Goal: Task Accomplishment & Management: Use online tool/utility

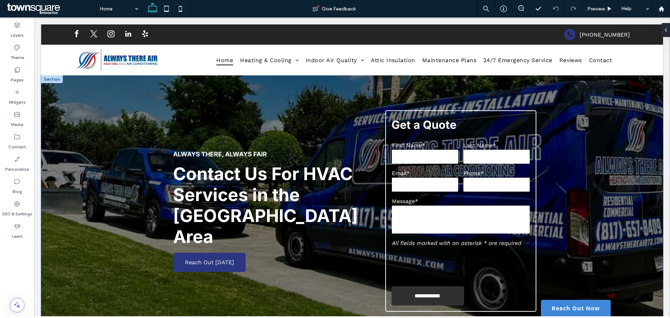
drag, startPoint x: 136, startPoint y: 136, endPoint x: 432, endPoint y: 168, distance: 298.5
click at [136, 135] on div at bounding box center [351, 210] width 621 height 271
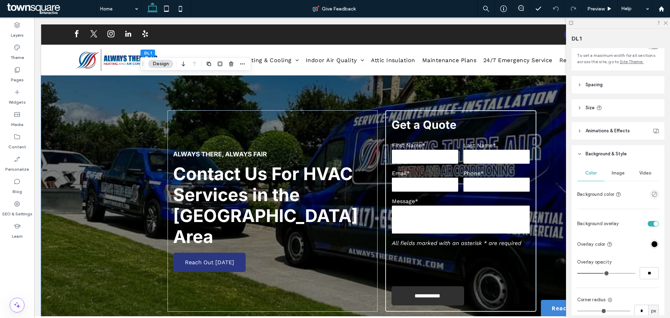
scroll to position [46, 0]
click at [620, 186] on div "Color Image Video Background color" at bounding box center [618, 185] width 82 height 35
click at [614, 179] on div "Image" at bounding box center [617, 175] width 27 height 15
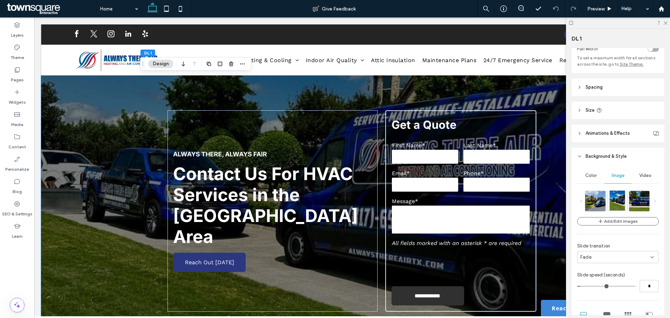
click at [613, 199] on img at bounding box center [616, 200] width 15 height 20
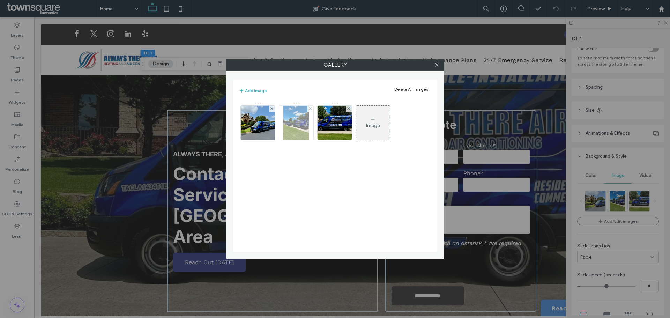
click at [308, 106] on div at bounding box center [310, 109] width 6 height 6
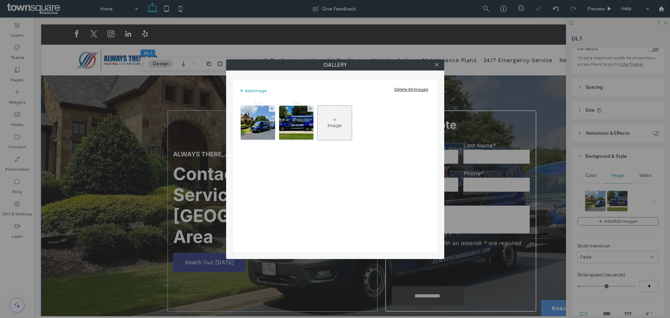
click at [310, 107] on span at bounding box center [310, 109] width 3 height 6
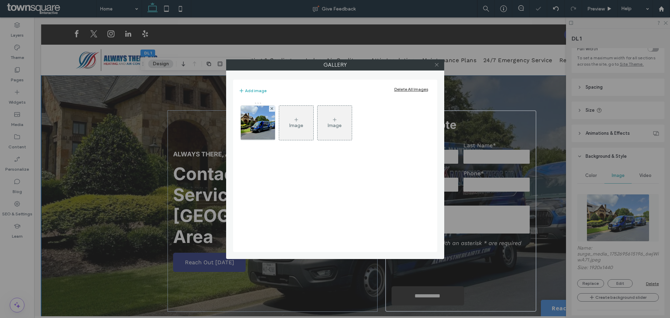
click at [437, 65] on icon at bounding box center [436, 64] width 5 height 5
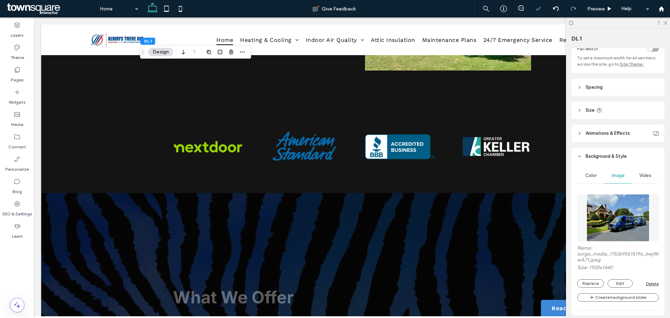
scroll to position [872, 0]
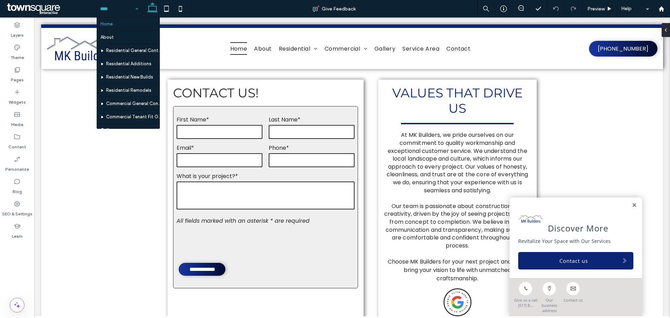
scroll to position [47, 0]
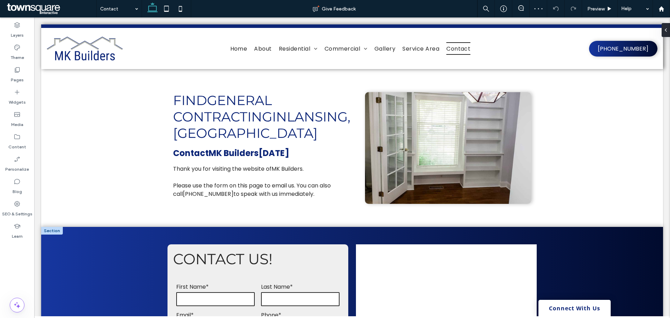
scroll to position [279, 0]
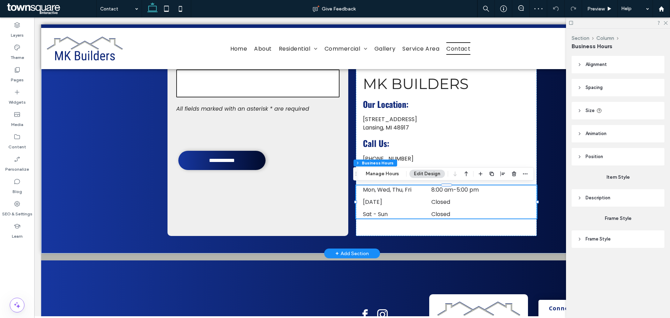
drag, startPoint x: 372, startPoint y: 170, endPoint x: 606, endPoint y: 63, distance: 257.5
click at [372, 170] on button "Manage Hours" at bounding box center [382, 173] width 42 height 8
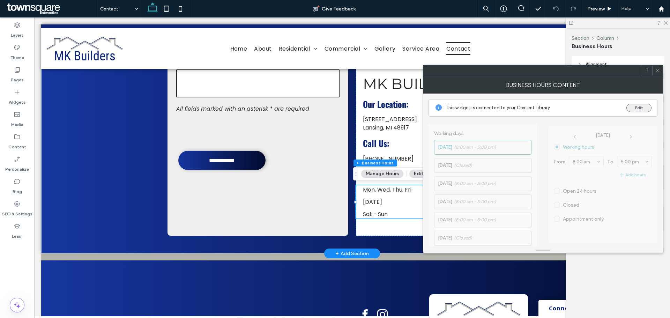
click at [636, 107] on button "Edit" at bounding box center [638, 108] width 25 height 8
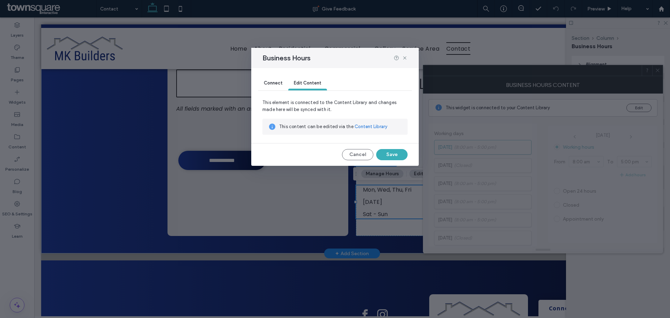
click at [377, 124] on link "Content Library" at bounding box center [370, 126] width 33 height 7
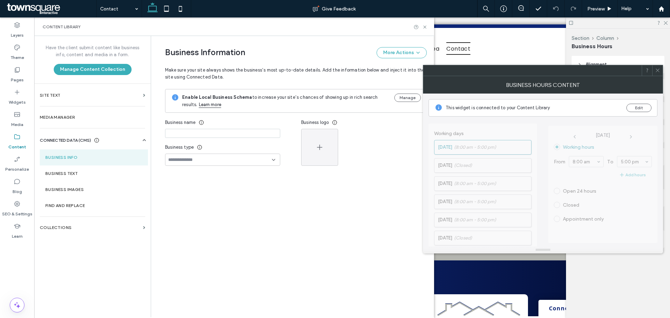
type input "**********"
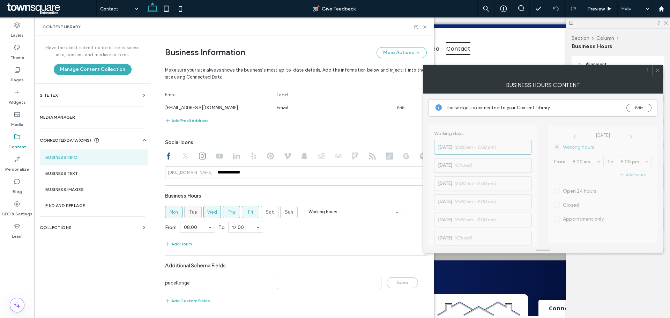
click at [192, 214] on span "Tue" at bounding box center [193, 212] width 8 height 7
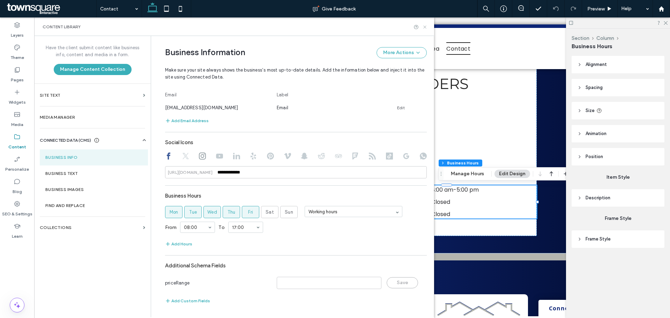
click at [423, 26] on icon at bounding box center [424, 26] width 5 height 5
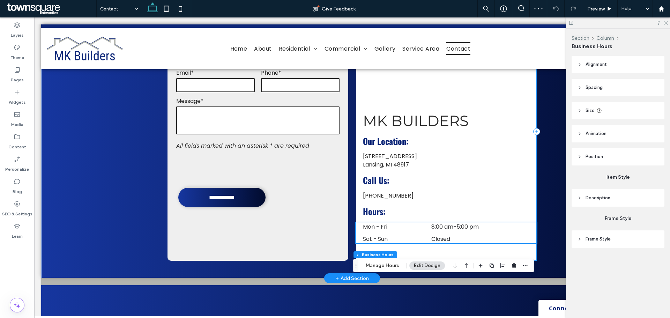
scroll to position [187, 0]
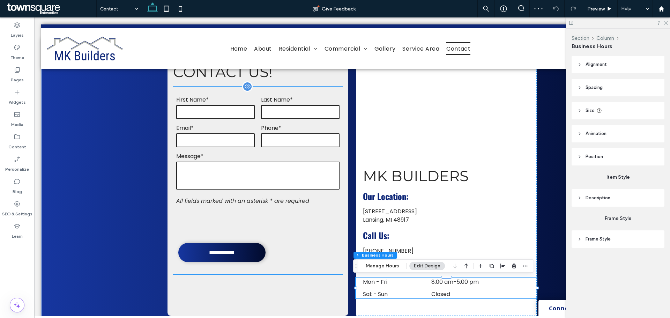
click at [201, 128] on label "Email*" at bounding box center [215, 127] width 78 height 9
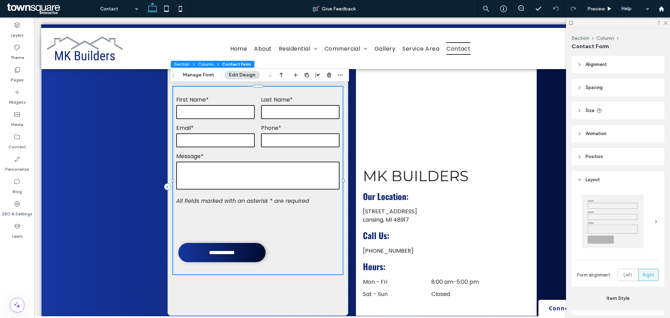
type input "*"
type input "***"
type input "*"
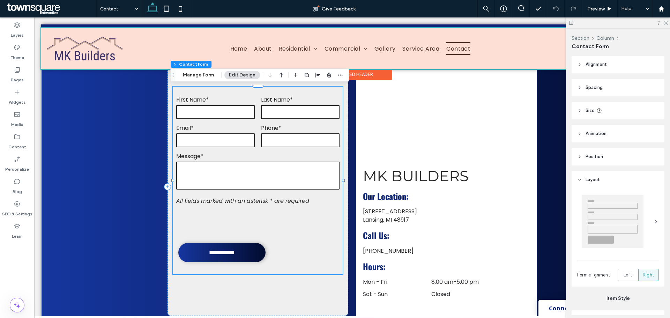
click at [191, 72] on button "Manage Form" at bounding box center [198, 75] width 40 height 8
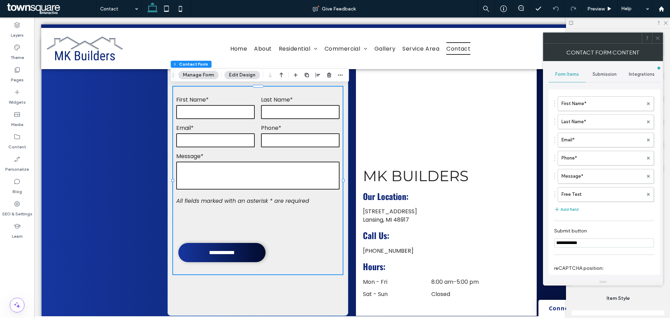
click at [594, 77] on div "Submission" at bounding box center [604, 74] width 37 height 15
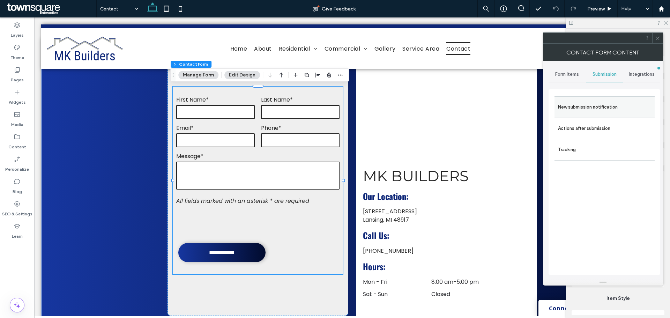
click at [588, 104] on label "New submission notification" at bounding box center [604, 107] width 93 height 14
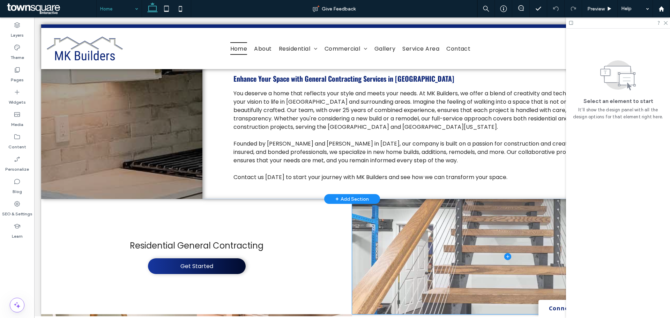
scroll to position [279, 0]
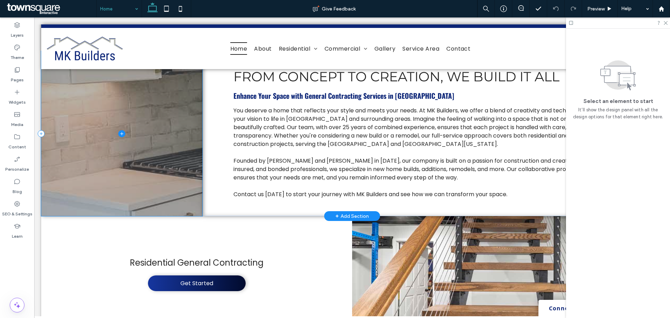
click at [138, 147] on span at bounding box center [121, 133] width 161 height 165
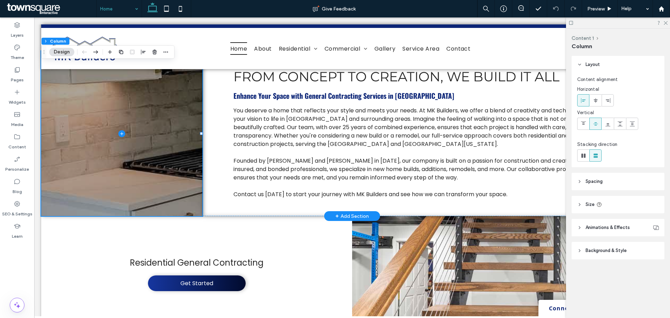
click at [611, 244] on header "Background & Style" at bounding box center [617, 250] width 93 height 17
click at [616, 267] on span "Image" at bounding box center [617, 270] width 13 height 6
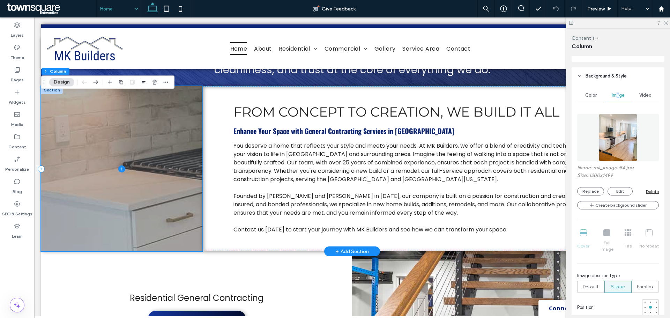
scroll to position [244, 0]
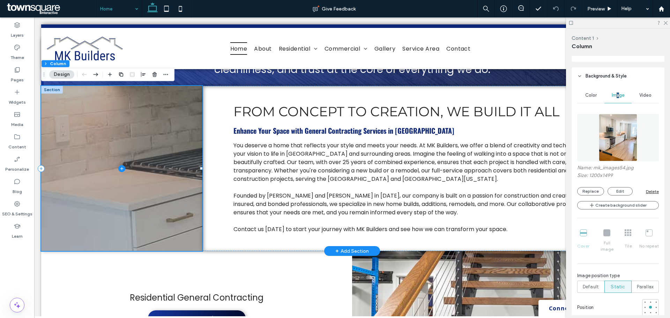
click at [125, 130] on span at bounding box center [121, 168] width 161 height 165
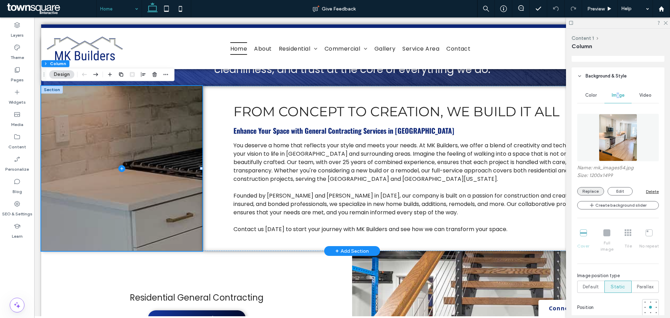
click at [587, 187] on button "Replace" at bounding box center [590, 191] width 27 height 8
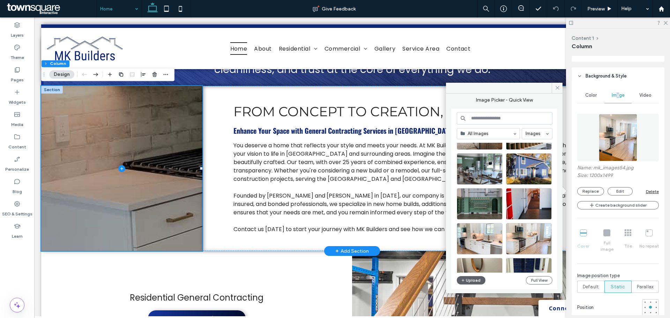
scroll to position [299, 0]
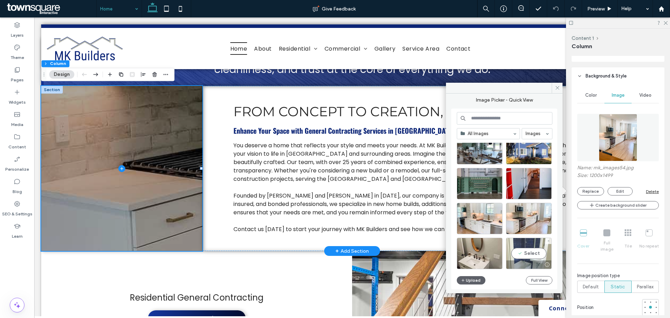
click at [531, 253] on div "Select" at bounding box center [529, 252] width 46 height 31
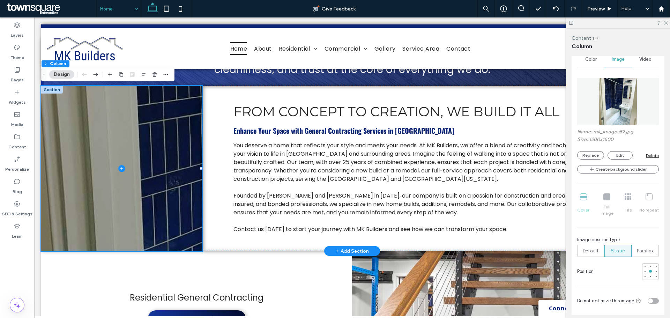
scroll to position [244, 0]
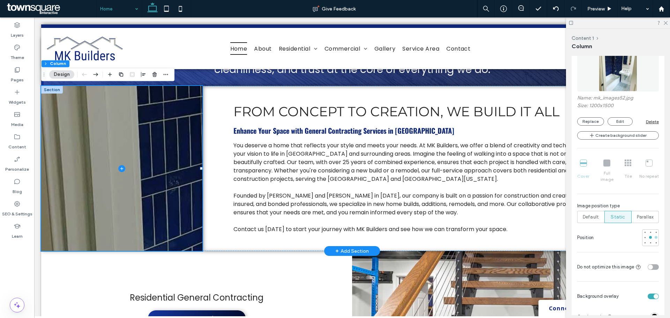
click at [654, 236] on div at bounding box center [655, 237] width 3 height 3
click at [649, 236] on div at bounding box center [650, 237] width 3 height 3
click at [648, 229] on div at bounding box center [650, 231] width 5 height 5
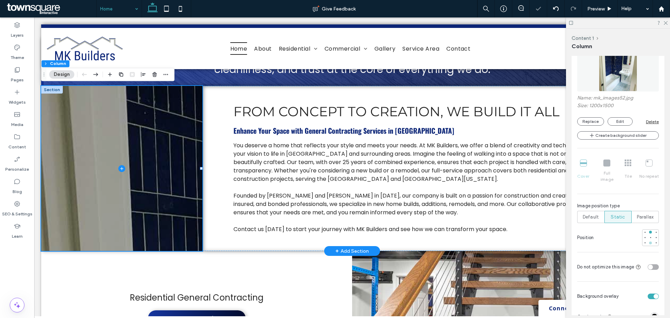
click at [648, 240] on div at bounding box center [650, 242] width 5 height 5
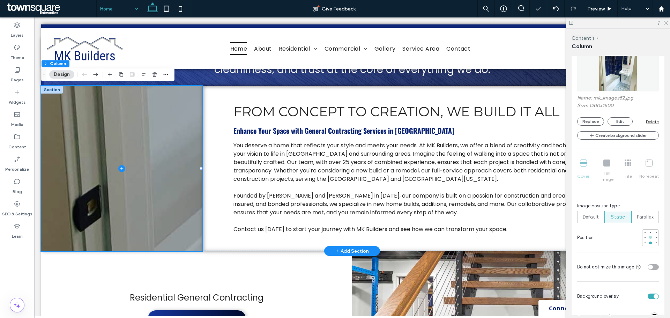
click at [649, 236] on div at bounding box center [650, 237] width 3 height 3
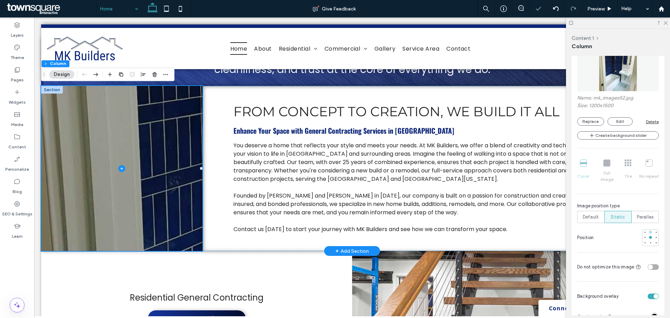
click at [649, 231] on div at bounding box center [650, 232] width 3 height 3
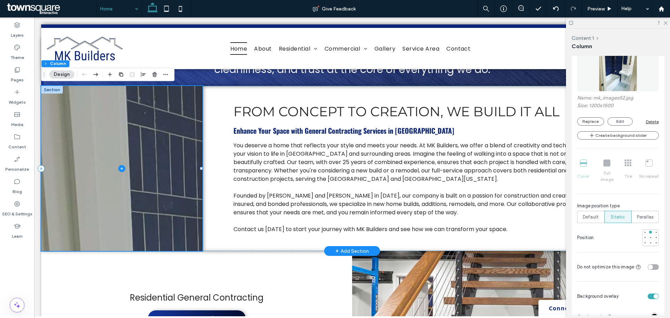
click at [161, 156] on span at bounding box center [121, 168] width 161 height 165
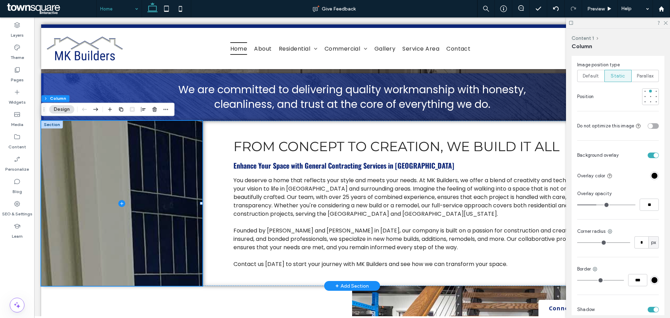
scroll to position [337, 0]
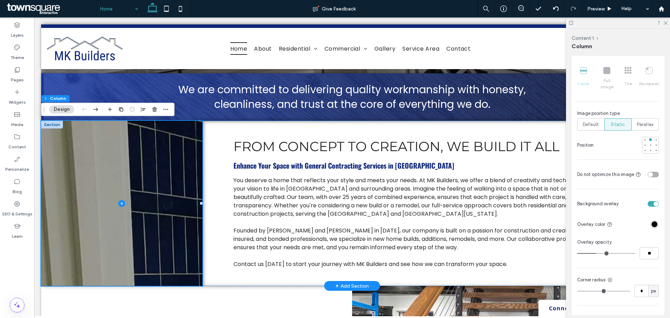
click at [582, 110] on div "Image position type Default Static Parallax" at bounding box center [618, 120] width 82 height 21
click at [583, 121] on span "Default" at bounding box center [590, 124] width 16 height 7
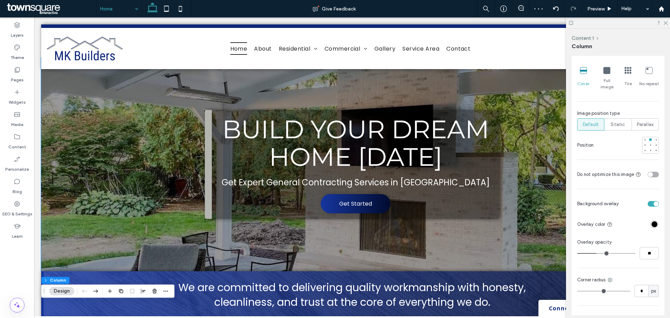
scroll to position [209, 0]
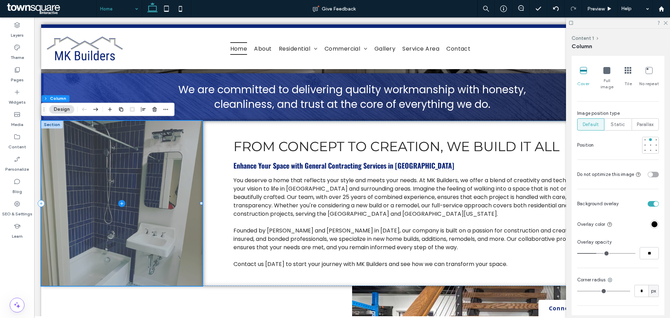
click at [126, 162] on span at bounding box center [121, 203] width 161 height 165
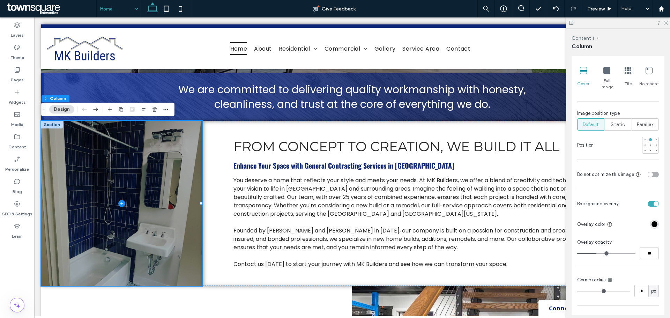
click at [56, 105] on button "Design" at bounding box center [61, 109] width 25 height 8
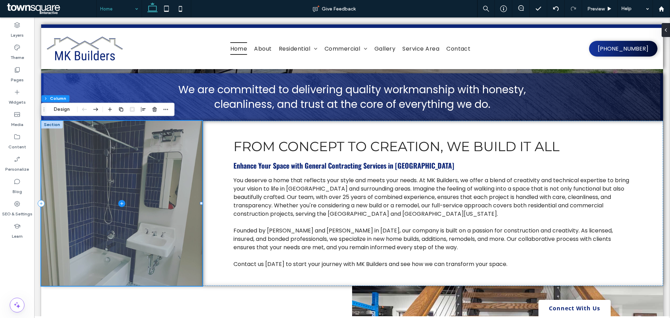
click at [160, 156] on span at bounding box center [121, 203] width 161 height 165
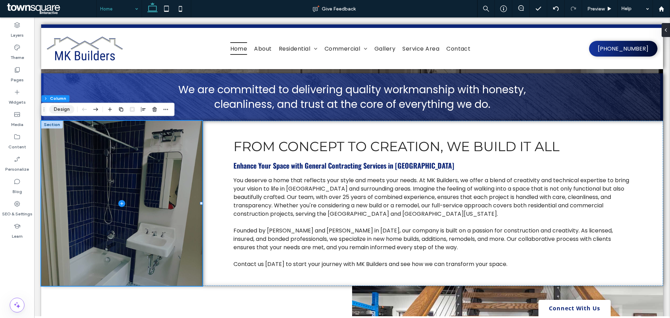
click at [59, 106] on button "Design" at bounding box center [61, 109] width 25 height 8
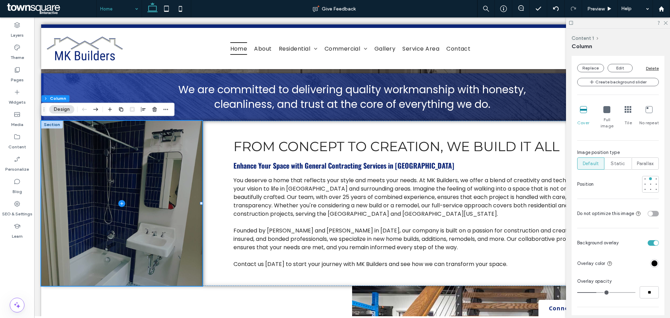
scroll to position [232, 0]
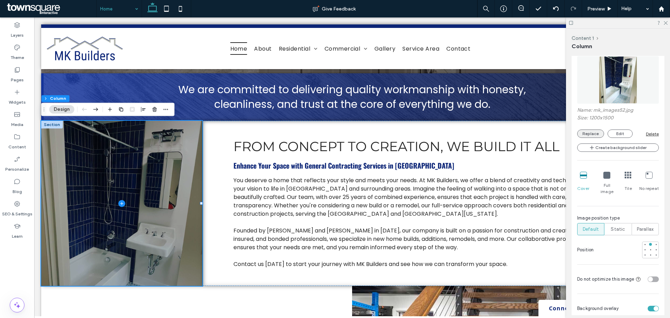
click at [586, 136] on button "Replace" at bounding box center [590, 133] width 27 height 8
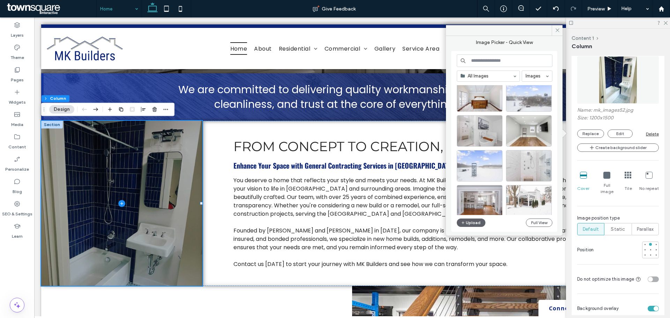
scroll to position [785, 0]
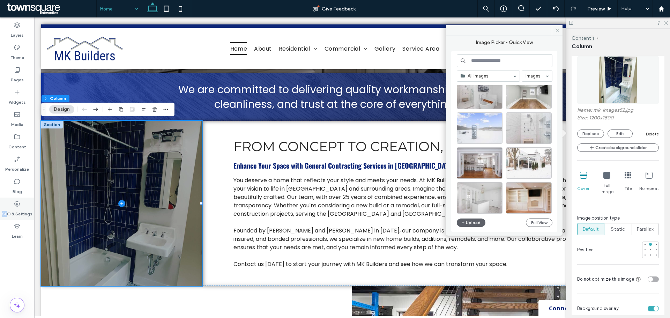
click at [9, 202] on div "SEO & Settings" at bounding box center [17, 208] width 34 height 22
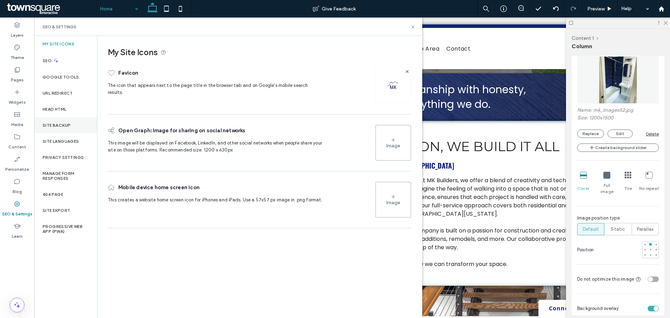
click at [52, 122] on div "Site Backup" at bounding box center [65, 125] width 63 height 16
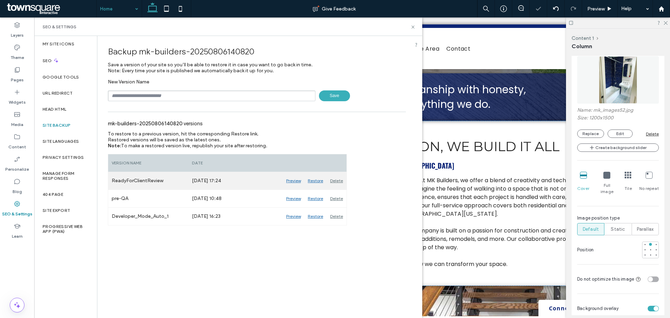
click at [295, 180] on div "Preview" at bounding box center [293, 180] width 22 height 17
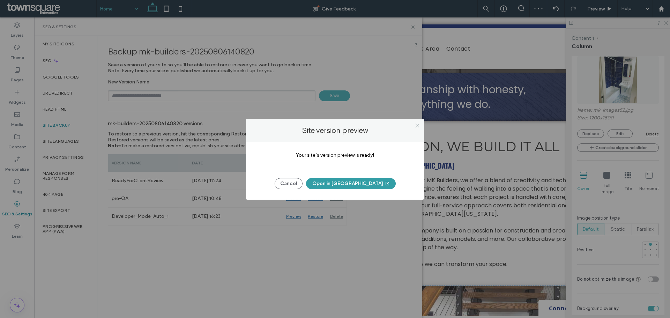
click at [344, 183] on button "Open in New Tab" at bounding box center [351, 183] width 90 height 11
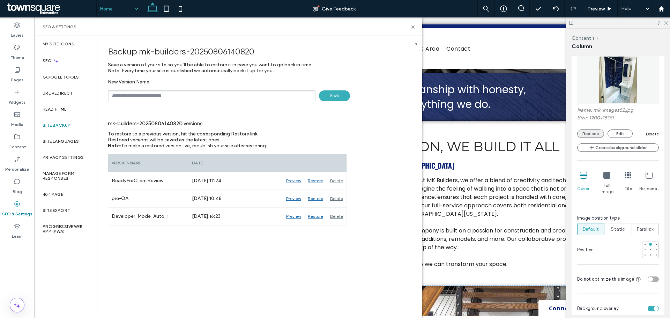
click at [587, 130] on div "Name: mk_images52.jpg Size: 1200x1500 Replace Edit Delete" at bounding box center [618, 122] width 82 height 31
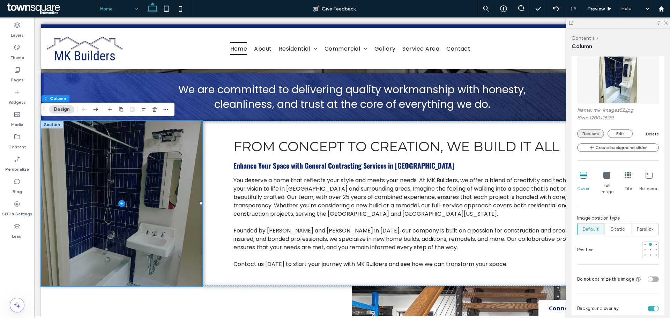
click at [588, 136] on button "Replace" at bounding box center [590, 133] width 27 height 8
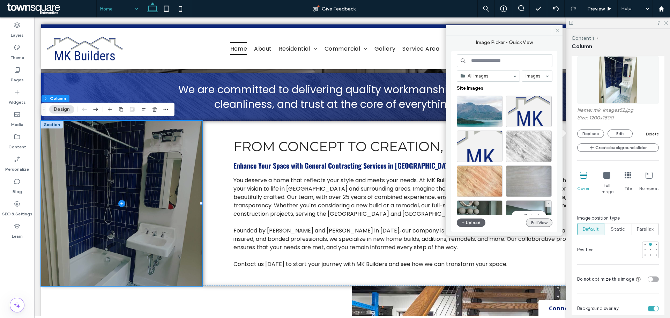
click at [536, 222] on button "Full View" at bounding box center [539, 222] width 27 height 8
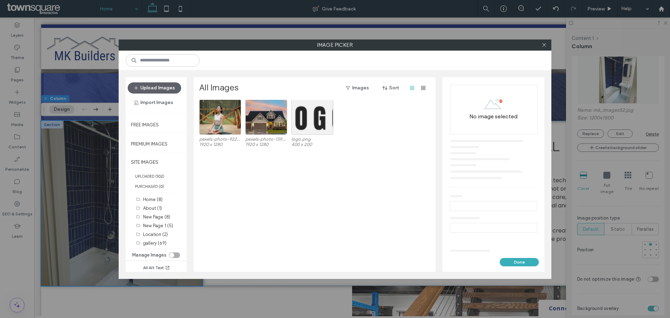
scroll to position [0, 0]
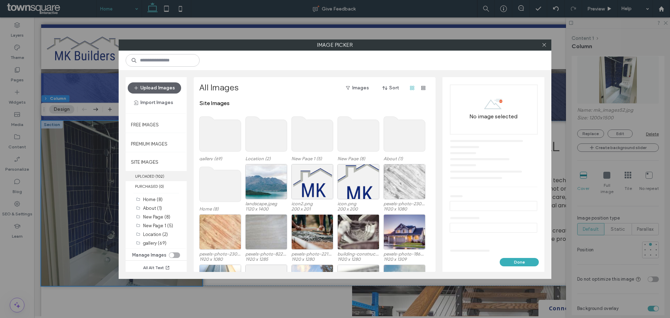
click at [143, 176] on label "UPLOADED ( 102 )" at bounding box center [156, 176] width 61 height 10
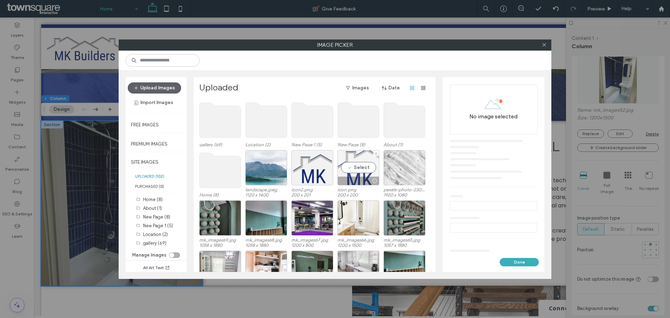
scroll to position [29, 0]
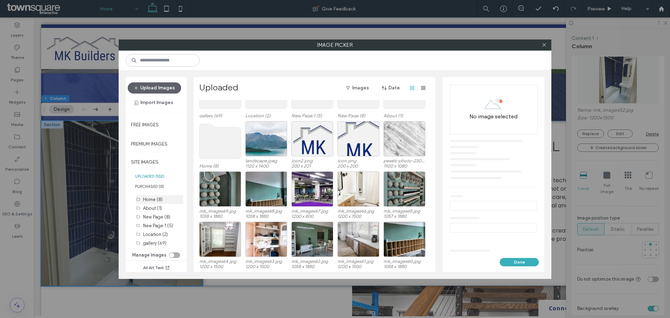
click at [149, 197] on label "Home (8)" at bounding box center [153, 199] width 20 height 5
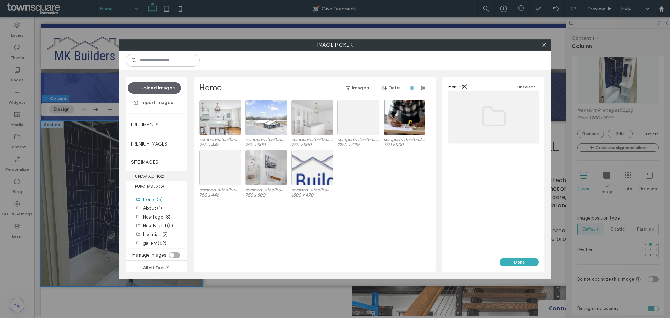
click at [146, 173] on label "UPLOADED ( 102 )" at bounding box center [156, 176] width 61 height 10
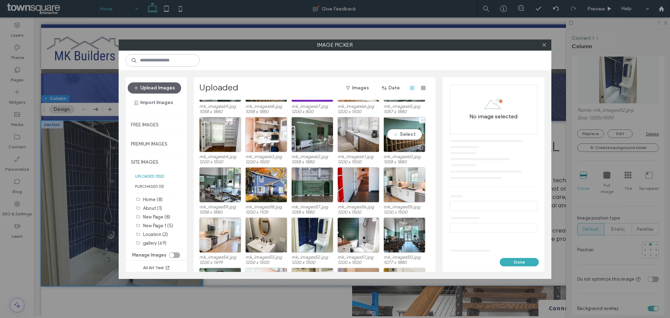
scroll to position [145, 0]
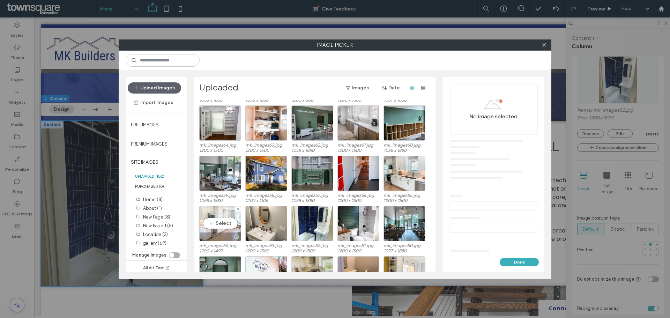
click at [220, 223] on div "Select" at bounding box center [220, 223] width 42 height 35
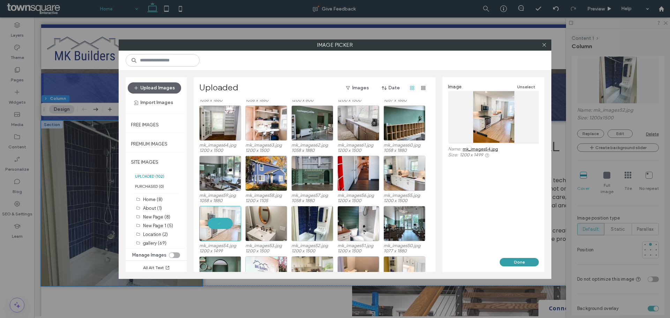
click at [530, 262] on button "Done" at bounding box center [518, 262] width 39 height 8
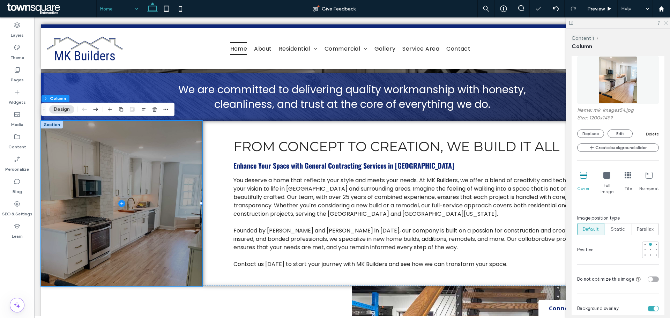
click at [665, 22] on icon at bounding box center [665, 22] width 5 height 5
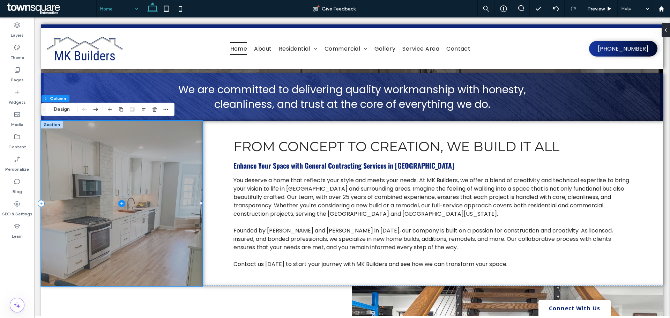
click at [142, 165] on span at bounding box center [121, 203] width 161 height 165
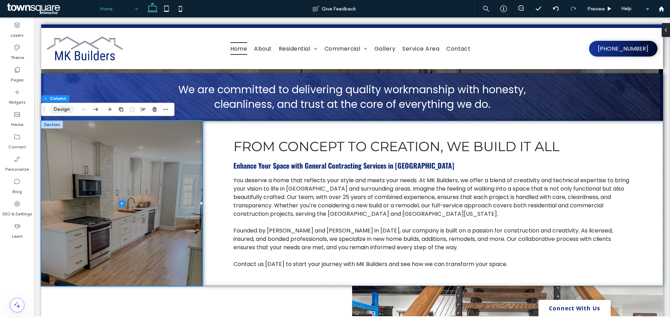
click at [53, 107] on button "Design" at bounding box center [61, 109] width 25 height 8
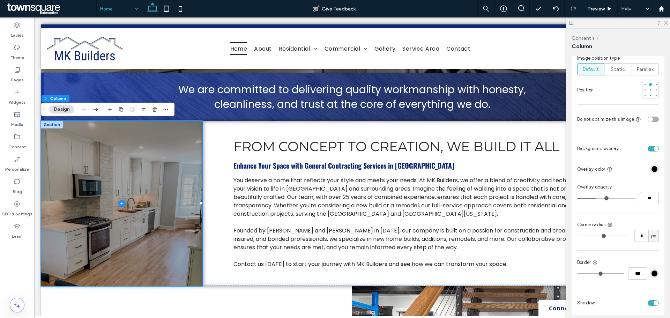
scroll to position [441, 0]
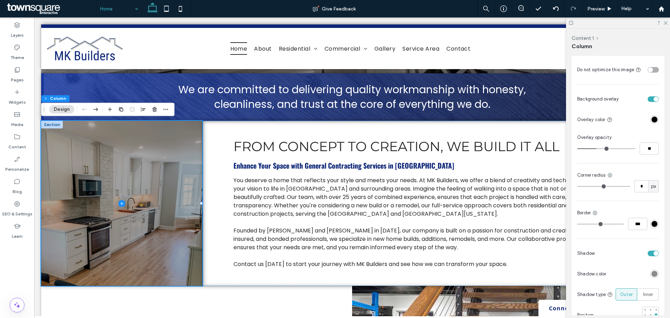
type input "**"
type input "*"
drag, startPoint x: 594, startPoint y: 143, endPoint x: 510, endPoint y: 126, distance: 86.4
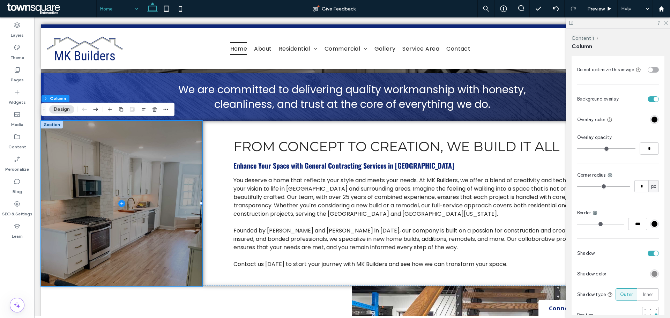
type input "*"
click at [577, 148] on input "range" at bounding box center [606, 148] width 58 height 1
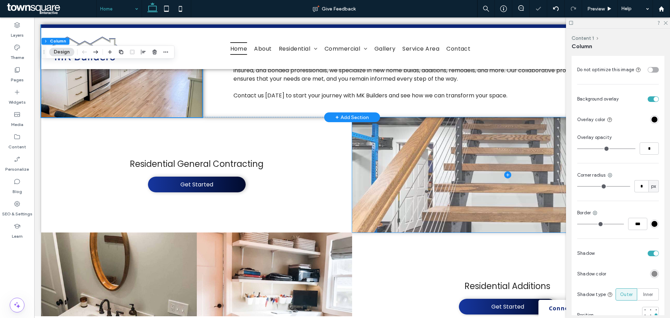
scroll to position [384, 0]
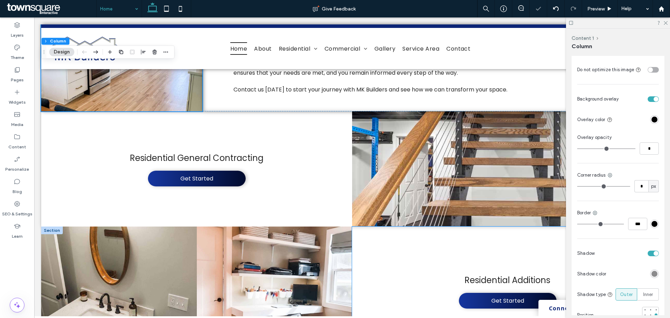
click at [453, 238] on div "Residential Additions Get Started" at bounding box center [507, 290] width 311 height 129
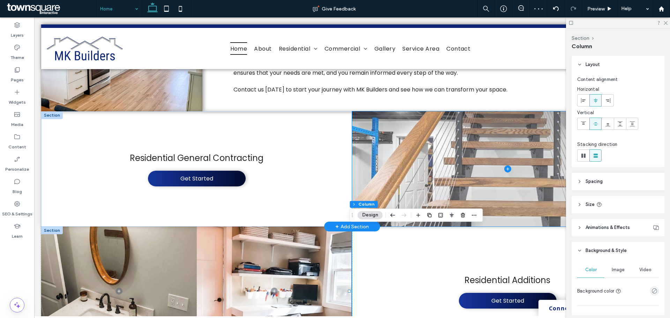
click at [438, 180] on span at bounding box center [507, 168] width 311 height 115
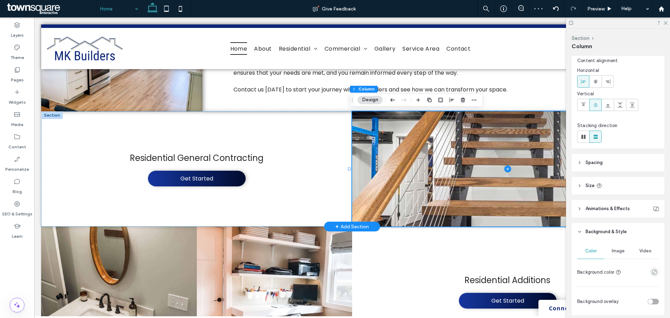
scroll to position [70, 0]
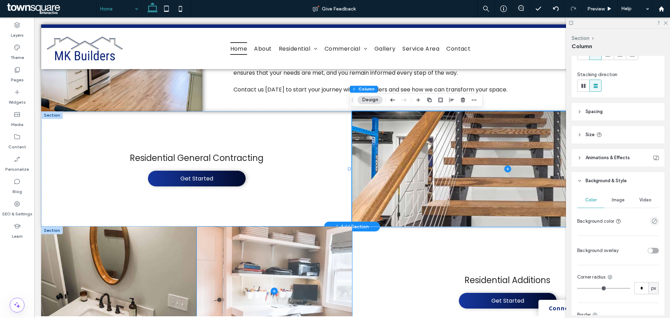
click at [302, 257] on span at bounding box center [275, 290] width 156 height 129
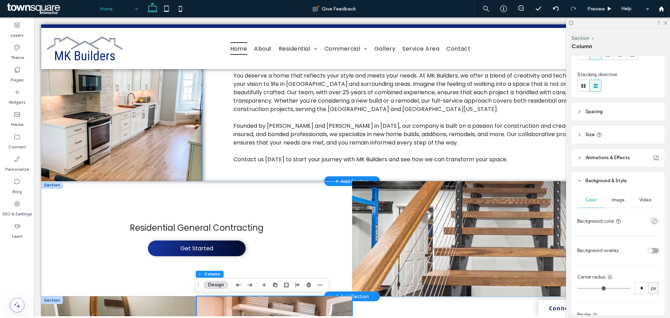
scroll to position [244, 0]
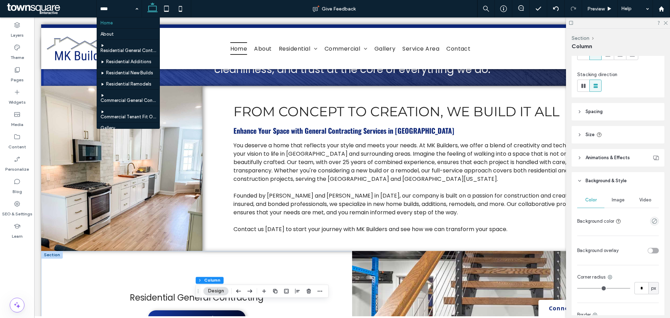
drag, startPoint x: 122, startPoint y: 46, endPoint x: 124, endPoint y: 50, distance: 4.7
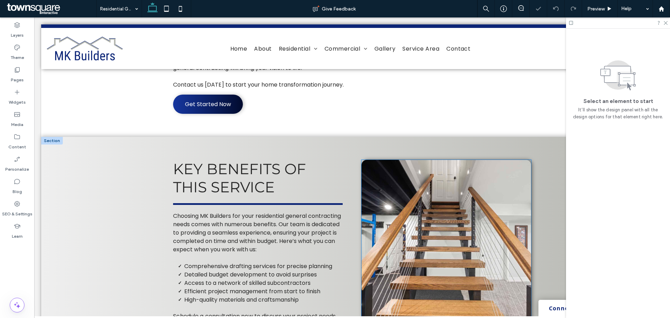
scroll to position [279, 0]
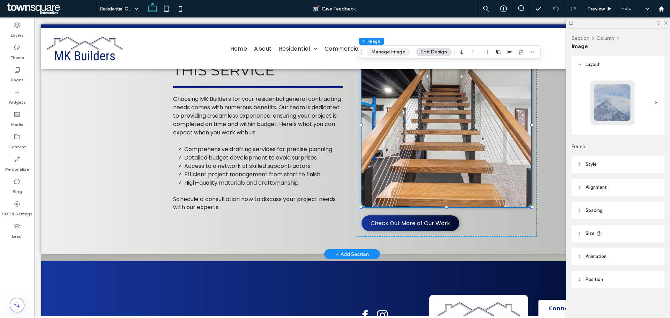
click at [392, 52] on button "Manage Image" at bounding box center [388, 52] width 43 height 8
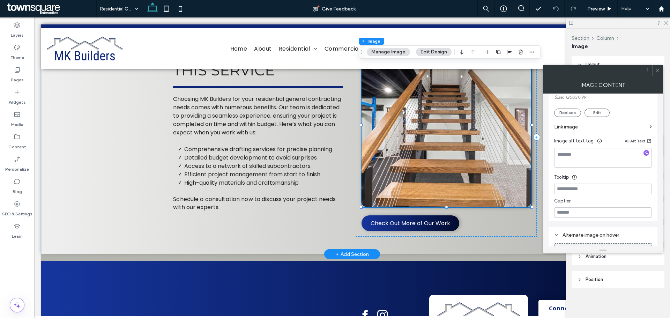
scroll to position [131, 0]
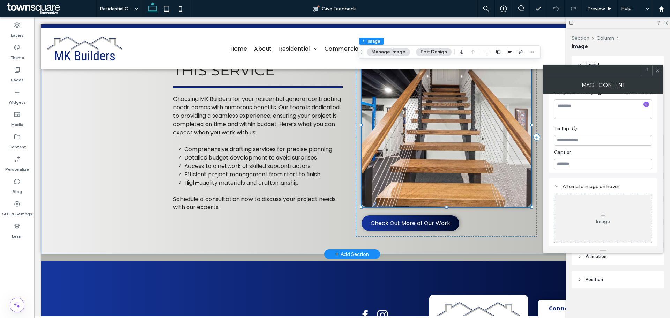
click at [657, 66] on span at bounding box center [657, 70] width 5 height 10
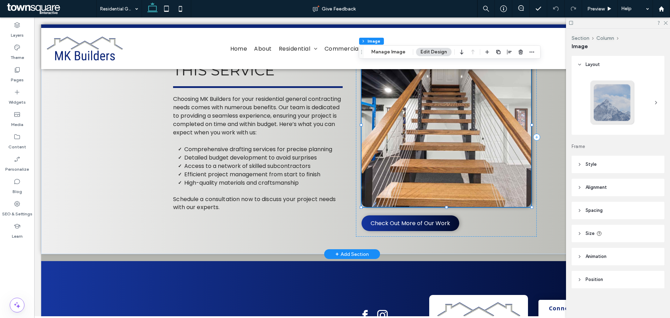
click at [437, 52] on button "Edit Design" at bounding box center [434, 52] width 36 height 8
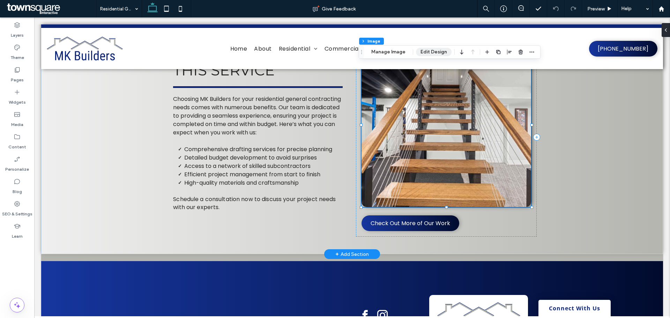
drag, startPoint x: 432, startPoint y: 51, endPoint x: 438, endPoint y: 52, distance: 5.8
click at [432, 51] on button "Edit Design" at bounding box center [434, 52] width 36 height 8
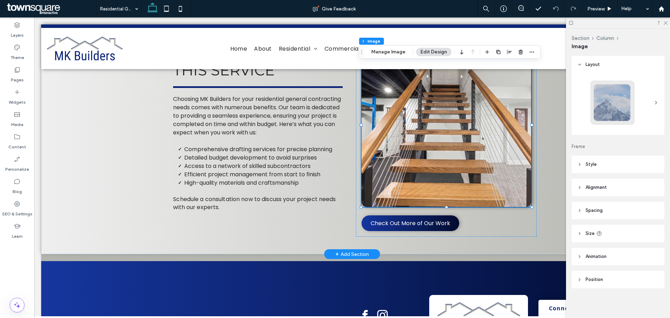
click at [639, 164] on header "Style" at bounding box center [617, 164] width 93 height 17
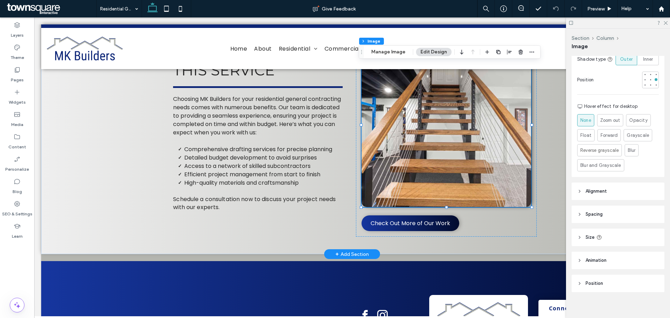
scroll to position [335, 0]
click at [613, 255] on header "Animation" at bounding box center [617, 259] width 93 height 17
click at [620, 256] on header "Animation" at bounding box center [617, 259] width 93 height 17
click at [626, 235] on header "Size" at bounding box center [617, 236] width 93 height 17
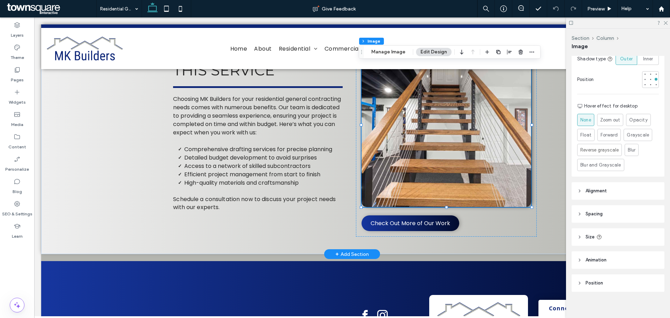
click at [608, 282] on header "Position" at bounding box center [617, 282] width 93 height 17
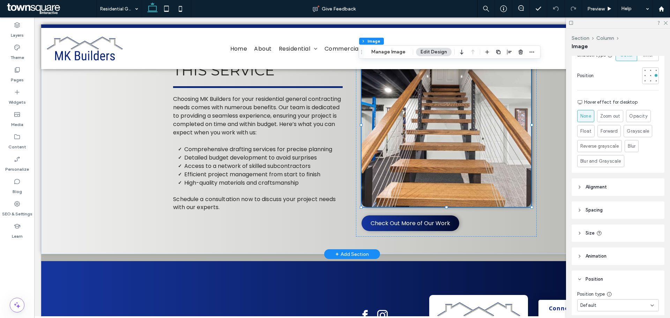
scroll to position [329, 0]
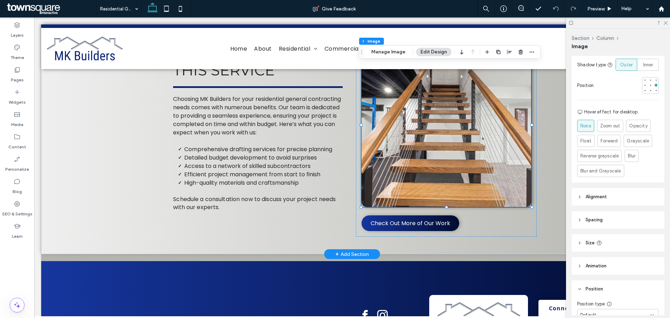
click at [627, 213] on header "Spacing" at bounding box center [617, 219] width 93 height 17
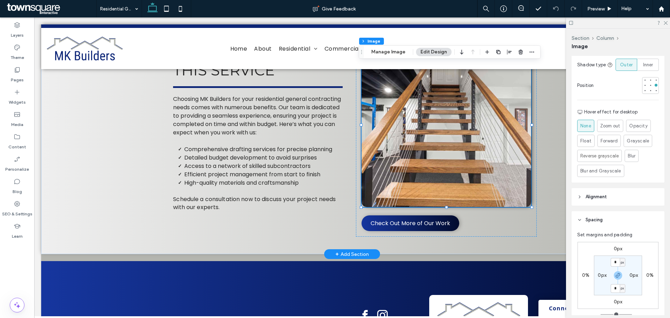
click at [628, 216] on header "Spacing" at bounding box center [617, 219] width 93 height 17
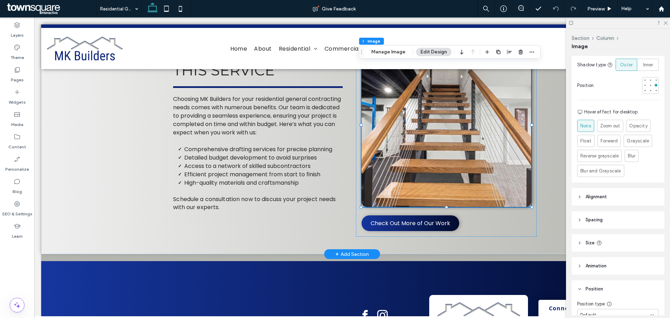
click at [626, 196] on header "Alignment" at bounding box center [617, 196] width 93 height 17
click at [627, 194] on header "Alignment" at bounding box center [617, 196] width 93 height 17
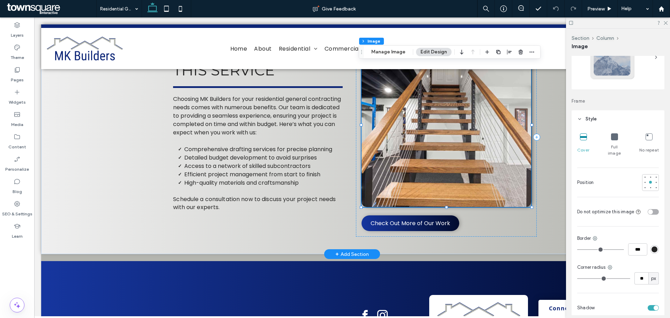
scroll to position [0, 0]
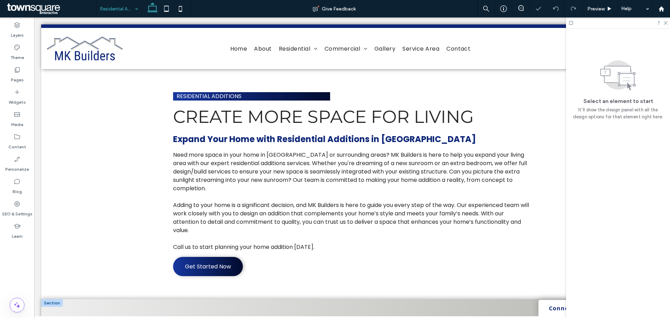
scroll to position [209, 0]
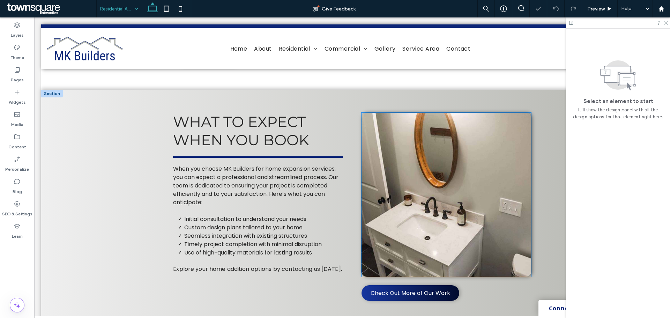
click at [443, 150] on img at bounding box center [445, 195] width 169 height 164
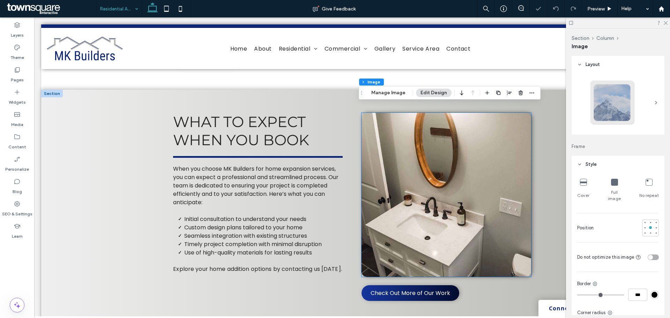
type input "**"
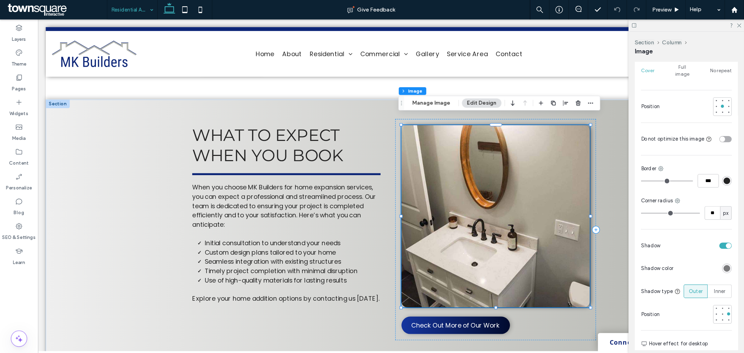
scroll to position [174, 0]
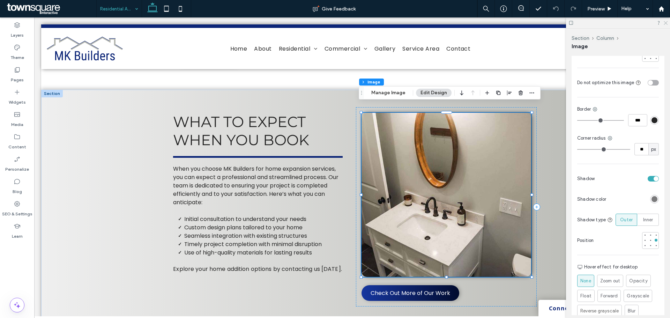
click at [666, 22] on use at bounding box center [665, 23] width 4 height 4
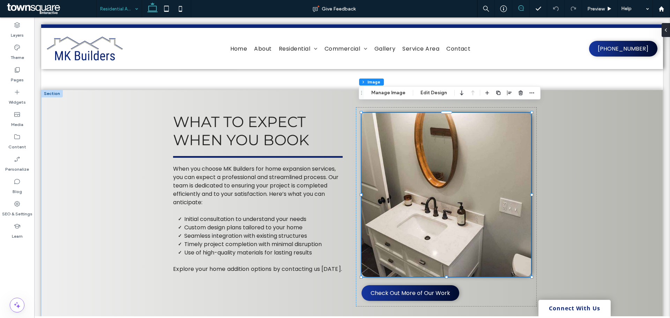
click at [518, 8] on icon at bounding box center [521, 8] width 6 height 6
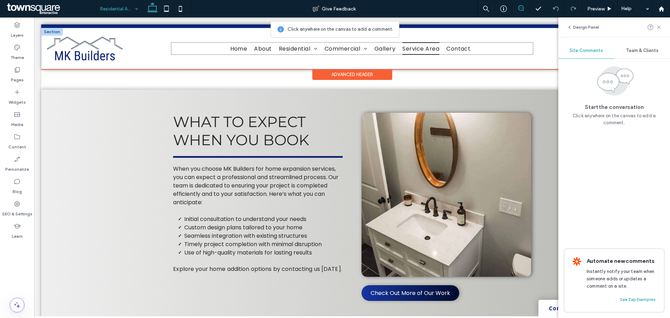
click at [437, 51] on span "Service Area" at bounding box center [420, 48] width 37 height 12
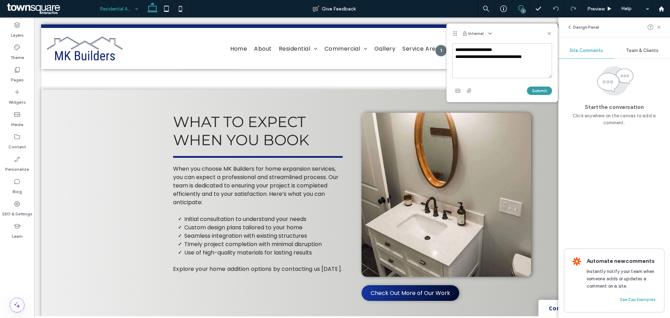
type textarea "**********"
click at [540, 88] on button "Submit" at bounding box center [539, 90] width 25 height 8
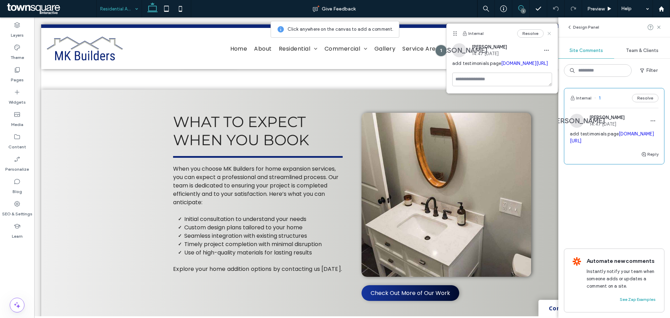
click at [550, 32] on use at bounding box center [548, 33] width 3 height 3
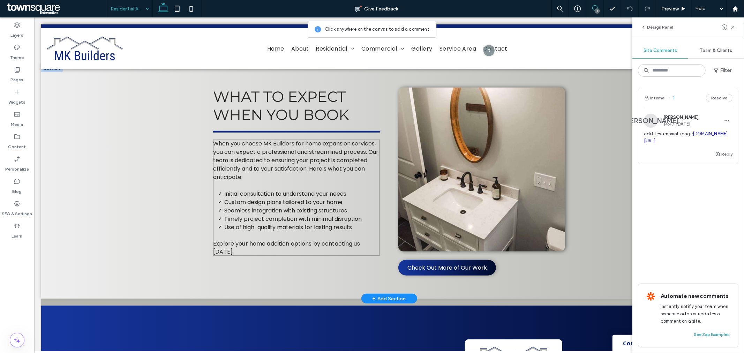
scroll to position [248, 0]
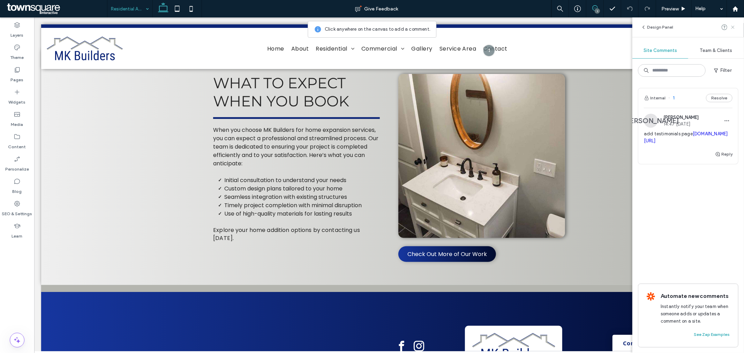
click at [669, 26] on icon at bounding box center [733, 27] width 6 height 6
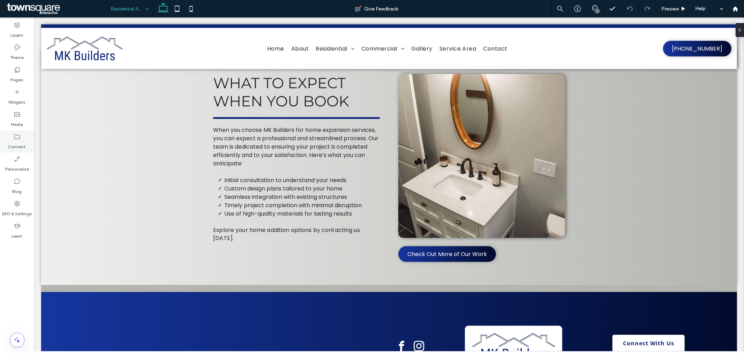
click at [15, 139] on icon at bounding box center [17, 136] width 7 height 7
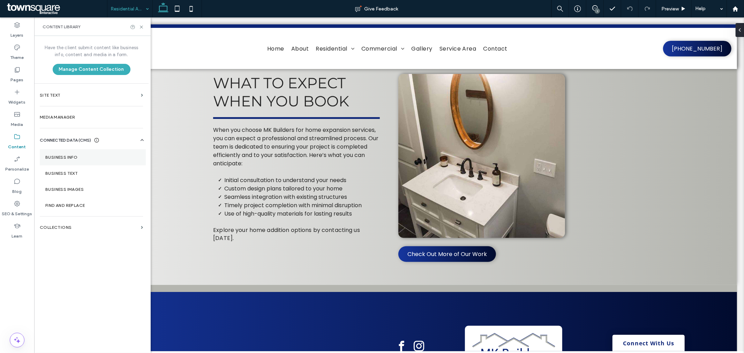
click at [71, 161] on section "Business Info" at bounding box center [93, 157] width 106 height 16
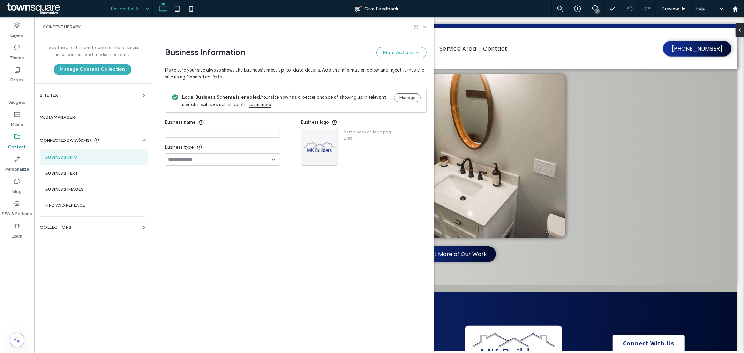
type input "**********"
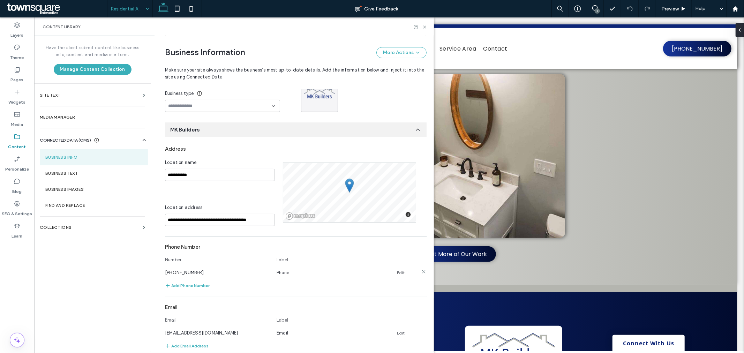
scroll to position [131, 0]
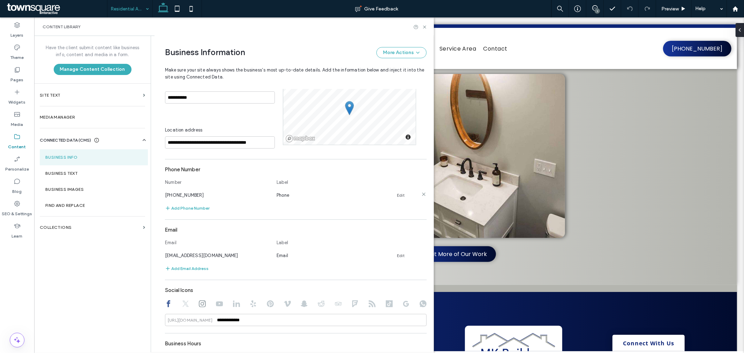
click at [397, 195] on link "Edit" at bounding box center [401, 196] width 8 height 6
drag, startPoint x: 243, startPoint y: 194, endPoint x: 106, endPoint y: 196, distance: 137.1
click at [106, 196] on div "**********" at bounding box center [234, 194] width 400 height 316
type input "**********"
click at [398, 198] on button "Save" at bounding box center [401, 193] width 31 height 11
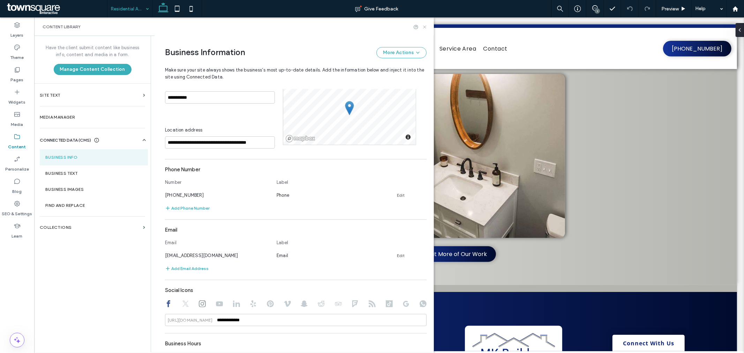
click at [424, 26] on use at bounding box center [424, 26] width 3 height 3
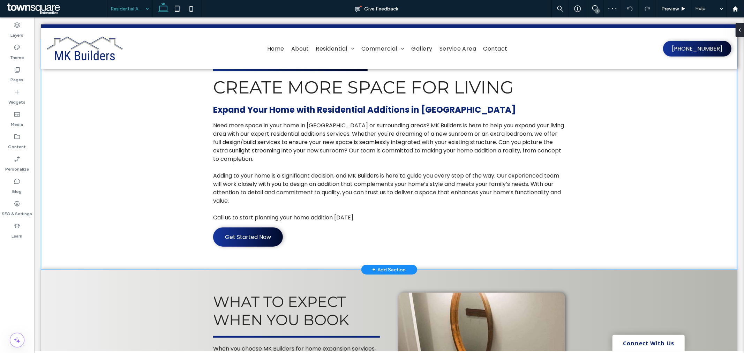
scroll to position [0, 0]
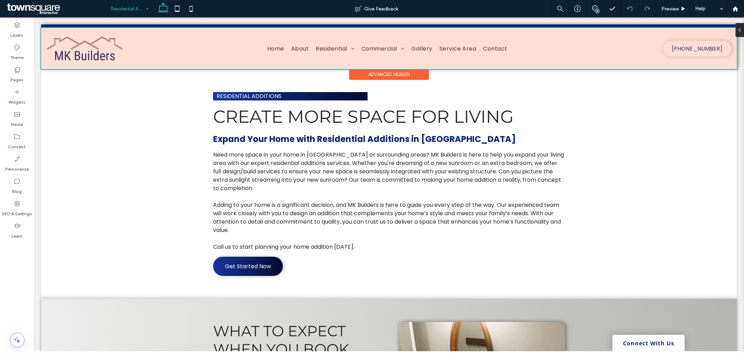
click at [669, 52] on div at bounding box center [389, 48] width 696 height 41
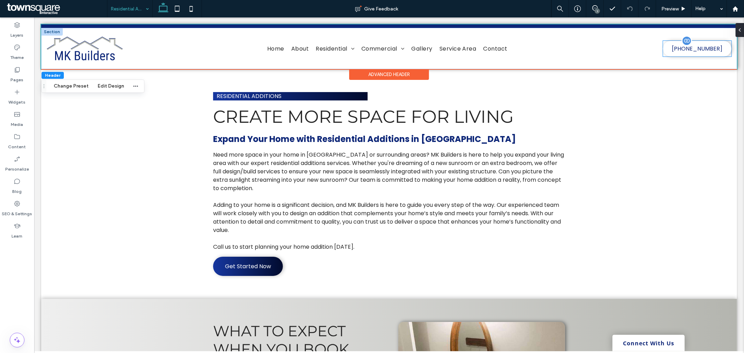
click at [669, 51] on span "(517) 295-5030" at bounding box center [697, 48] width 51 height 16
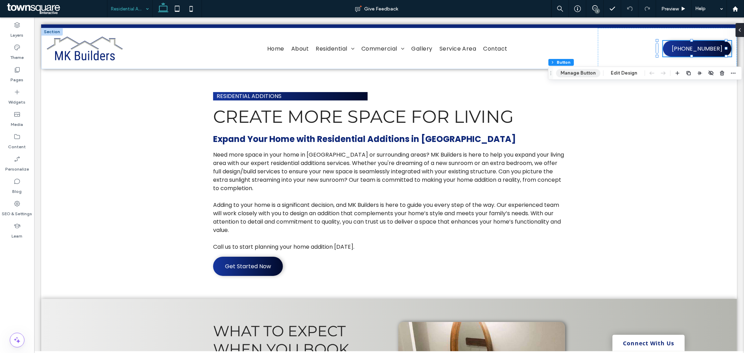
drag, startPoint x: 576, startPoint y: 63, endPoint x: 575, endPoint y: 73, distance: 9.9
click at [575, 73] on button "Manage Button" at bounding box center [578, 73] width 44 height 8
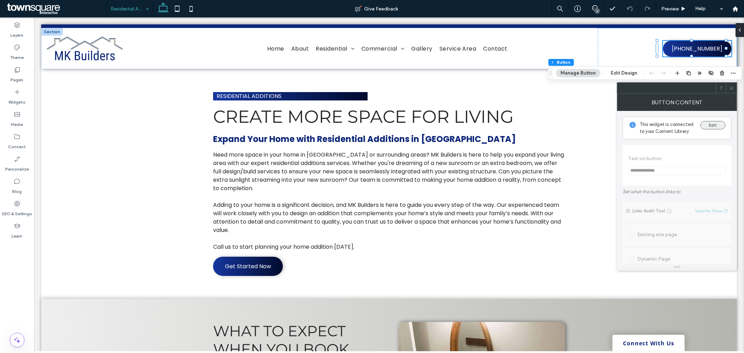
click at [669, 124] on button "Edit" at bounding box center [712, 125] width 25 height 8
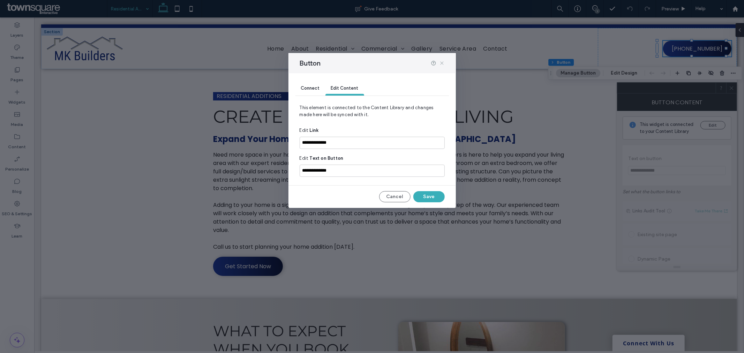
click at [439, 63] on icon at bounding box center [442, 63] width 6 height 6
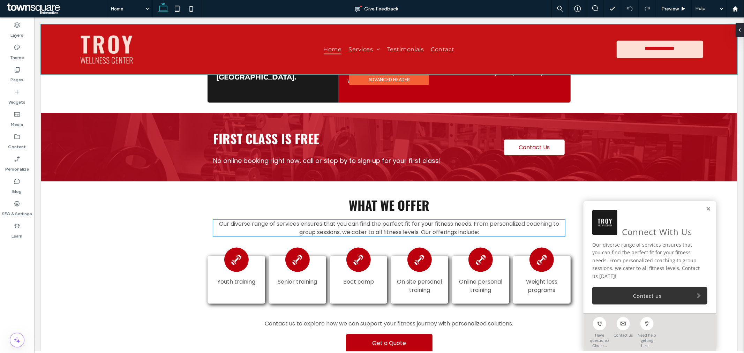
scroll to position [814, 0]
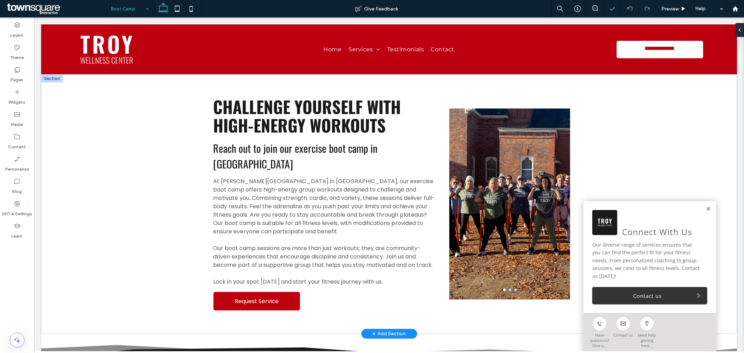
click at [510, 183] on div at bounding box center [509, 208] width 121 height 158
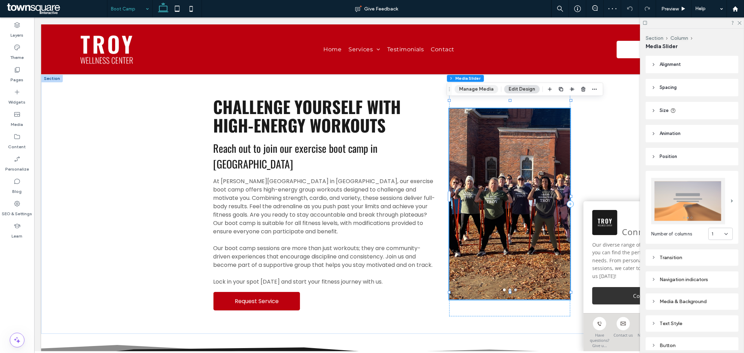
click at [470, 87] on button "Manage Media" at bounding box center [476, 89] width 44 height 8
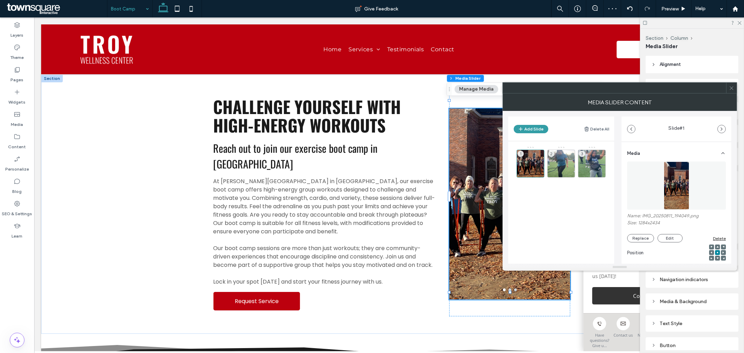
click at [530, 127] on button "Add Slide" at bounding box center [531, 129] width 35 height 8
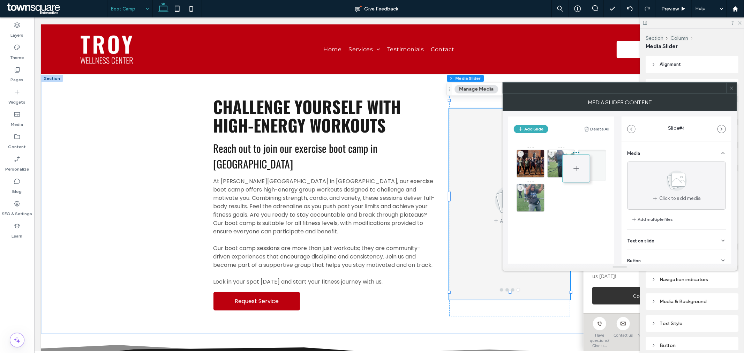
drag, startPoint x: 533, startPoint y: 196, endPoint x: 578, endPoint y: 167, distance: 54.3
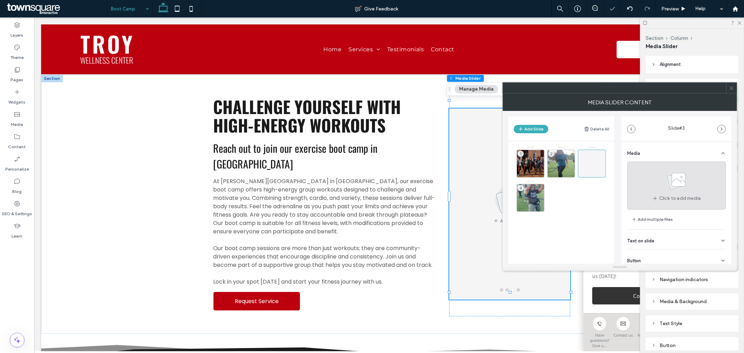
click at [692, 196] on span "Click to add media" at bounding box center [680, 198] width 42 height 7
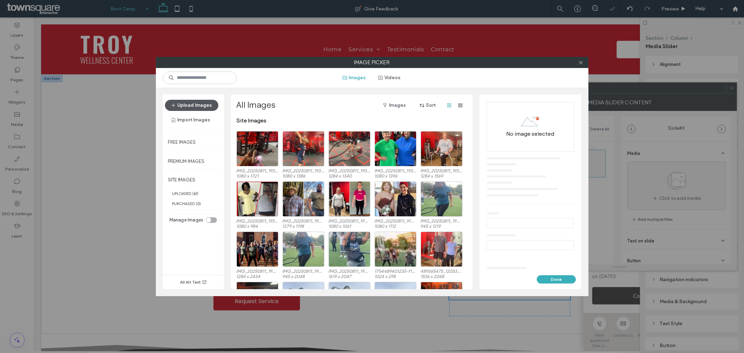
click at [192, 105] on button "Upload Images" at bounding box center [191, 105] width 53 height 11
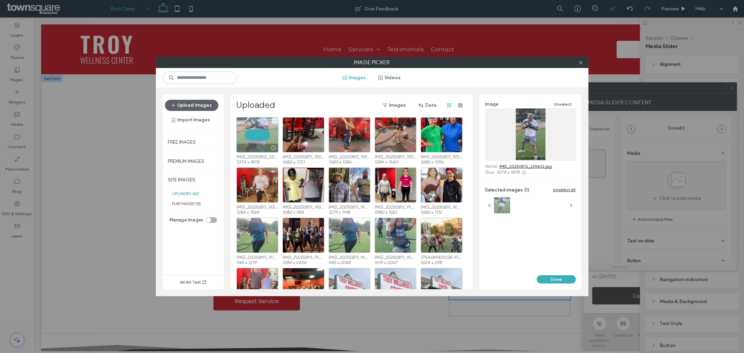
click at [260, 139] on div at bounding box center [257, 134] width 42 height 35
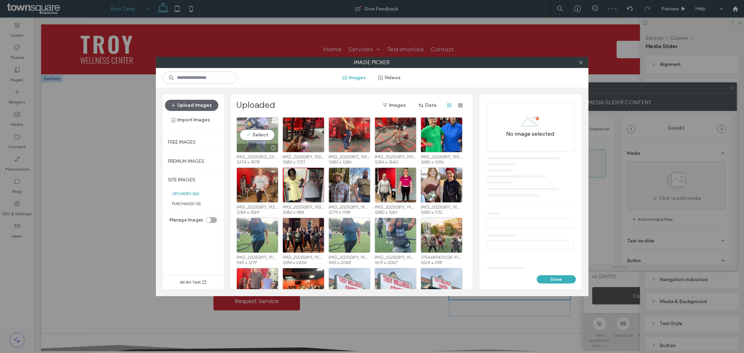
click at [263, 131] on div "Select" at bounding box center [257, 134] width 42 height 35
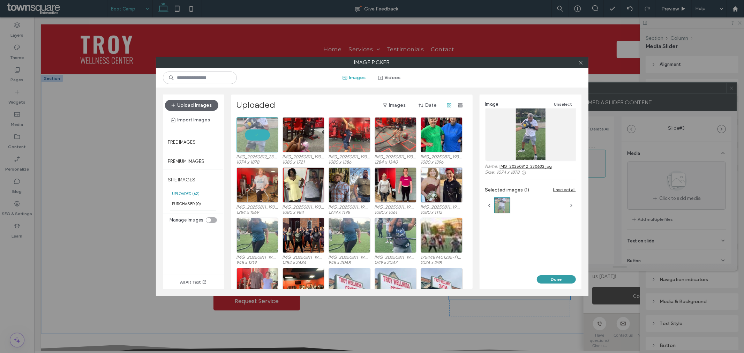
click at [558, 278] on button "Done" at bounding box center [556, 279] width 39 height 8
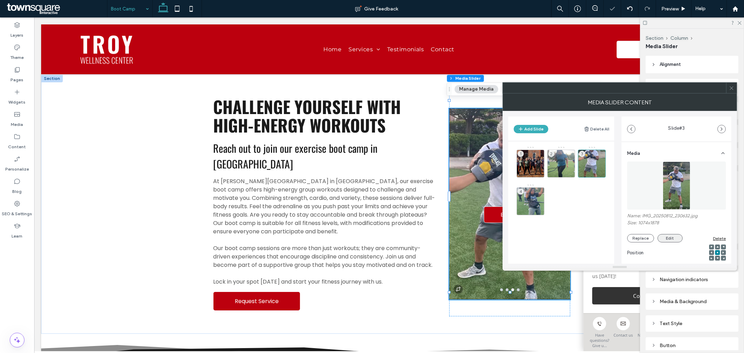
click at [667, 239] on button "Edit" at bounding box center [669, 238] width 25 height 8
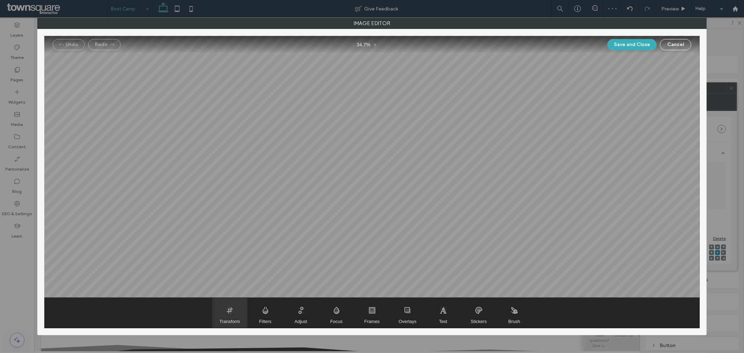
drag, startPoint x: 227, startPoint y: 319, endPoint x: 230, endPoint y: 317, distance: 4.2
click at [227, 319] on span "Transform" at bounding box center [229, 321] width 21 height 5
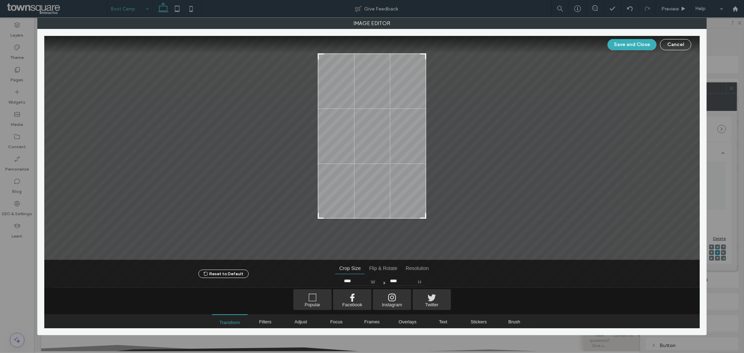
drag, startPoint x: 425, startPoint y: 241, endPoint x: 446, endPoint y: 217, distance: 32.4
click at [446, 217] on div at bounding box center [372, 148] width 656 height 224
type input "****"
drag, startPoint x: 424, startPoint y: 54, endPoint x: 454, endPoint y: 33, distance: 36.6
click at [453, 34] on div "Save and Close Cancel Reset to Default Crop Size Flip & Rotate Resolution Crop …" at bounding box center [372, 182] width 656 height 300
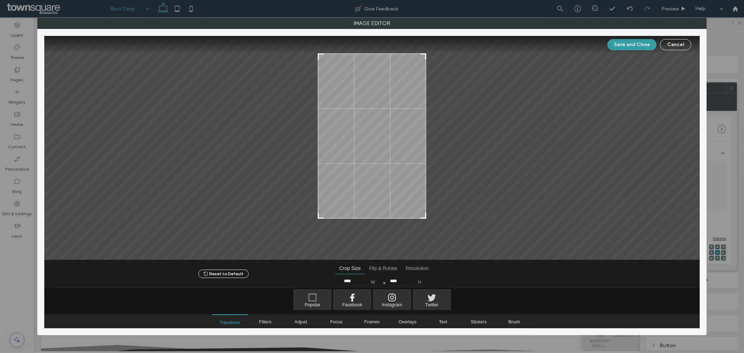
click at [650, 43] on button "Save and Close" at bounding box center [632, 44] width 49 height 11
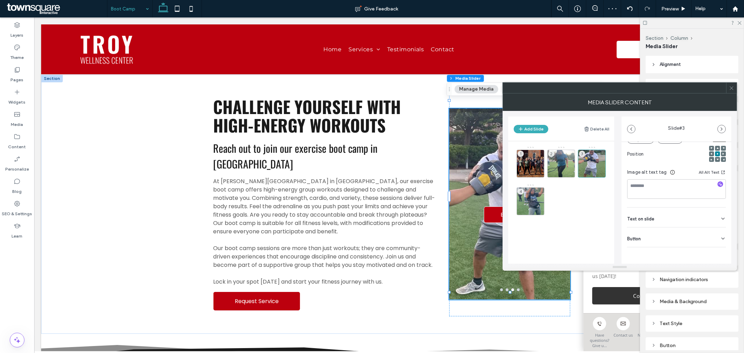
click at [692, 239] on div "Button" at bounding box center [676, 237] width 99 height 20
click at [703, 218] on div "Text on slide" at bounding box center [676, 217] width 99 height 20
click at [716, 220] on icon at bounding box center [719, 220] width 6 height 6
click at [732, 90] on icon at bounding box center [731, 87] width 5 height 5
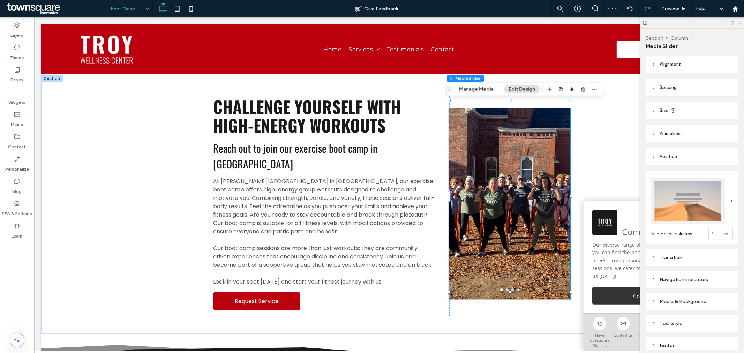
click at [739, 20] on icon at bounding box center [739, 22] width 5 height 5
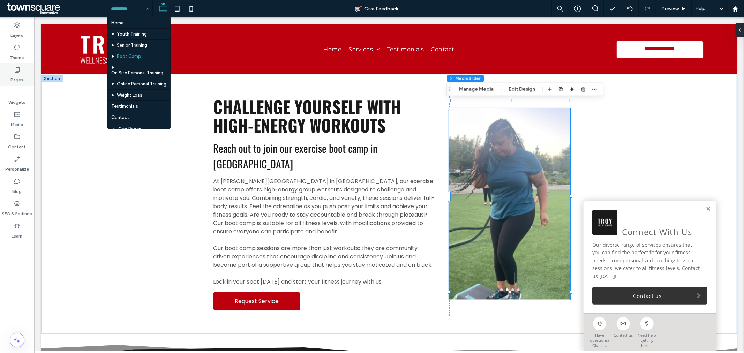
click at [17, 71] on icon at bounding box center [17, 69] width 7 height 7
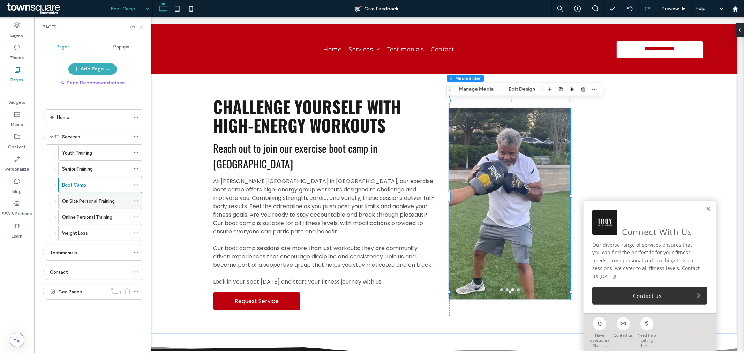
click at [137, 200] on icon at bounding box center [136, 200] width 5 height 5
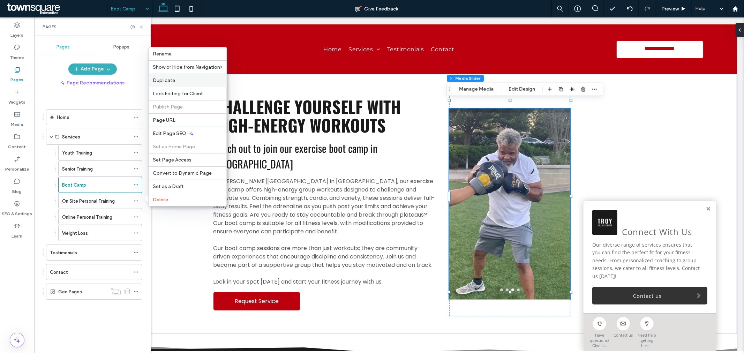
click at [180, 83] on label "Duplicate" at bounding box center [187, 80] width 69 height 6
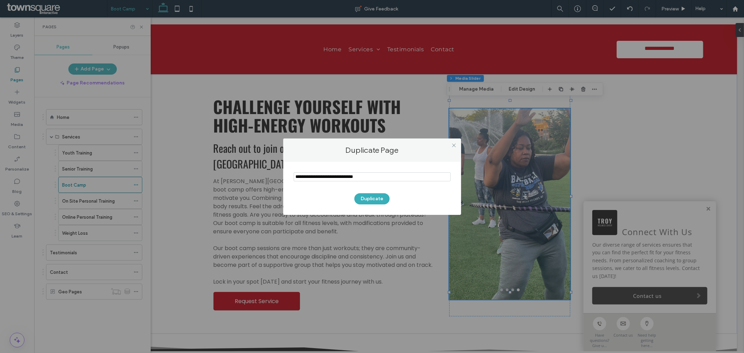
drag, startPoint x: 324, startPoint y: 177, endPoint x: 190, endPoint y: 166, distance: 134.7
click at [162, 165] on div "Duplicate Page Duplicate" at bounding box center [372, 176] width 744 height 353
type input "*"
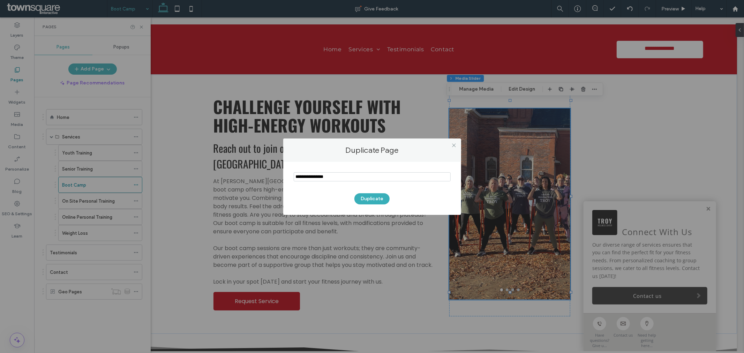
type input "**********"
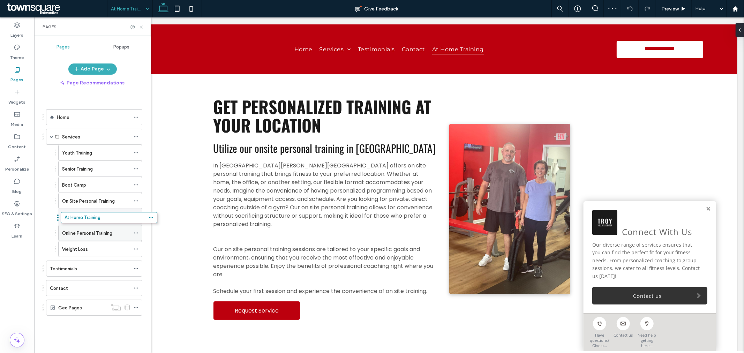
drag, startPoint x: 74, startPoint y: 312, endPoint x: 84, endPoint y: 218, distance: 94.7
click at [108, 212] on div "At Home Training" at bounding box center [96, 216] width 68 height 15
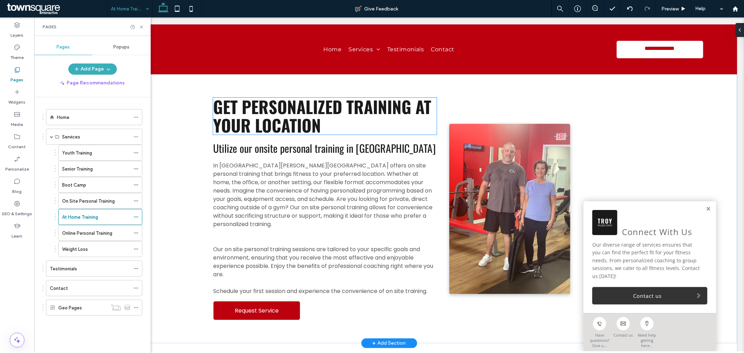
click at [264, 110] on span "Get Personalized Training at Your Location" at bounding box center [322, 115] width 218 height 43
click at [281, 115] on span "Get Personalized Training at Your Location" at bounding box center [322, 115] width 218 height 43
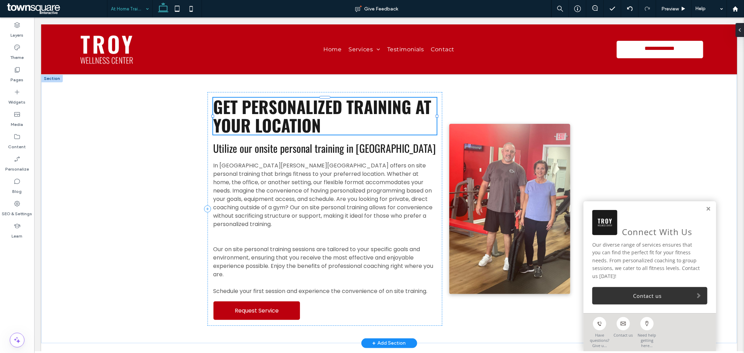
click at [302, 124] on span "Get Personalized Training at Your Location" at bounding box center [322, 115] width 218 height 43
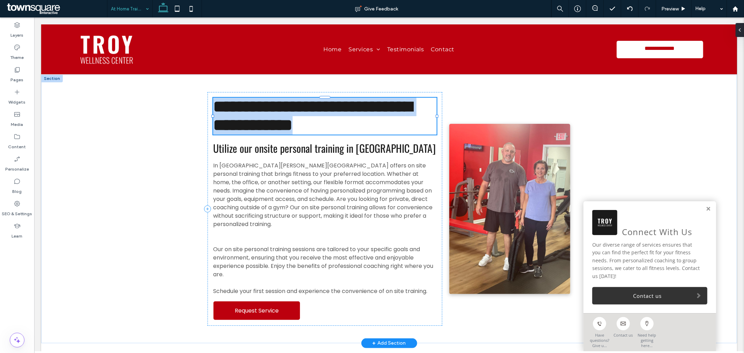
click at [302, 124] on span "**********" at bounding box center [312, 115] width 199 height 35
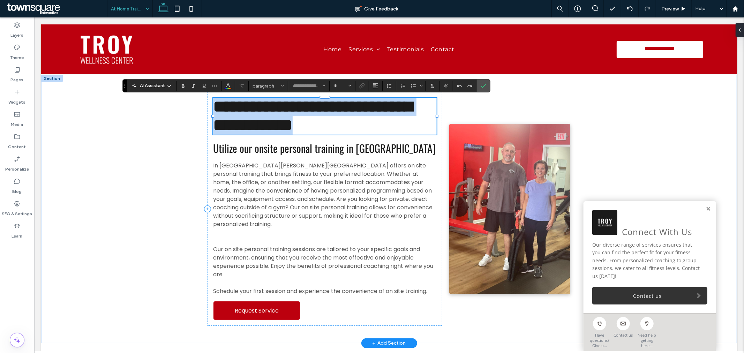
type input "******"
type input "**"
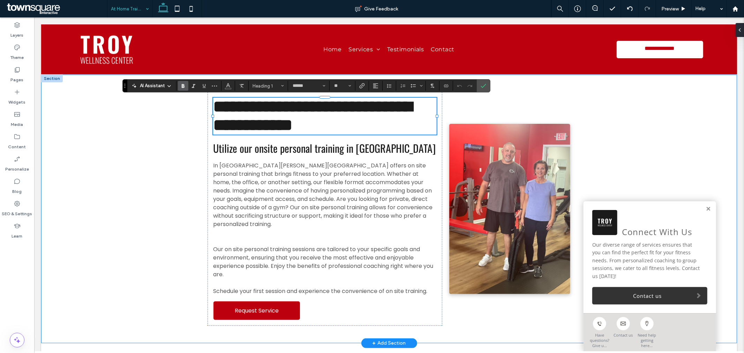
click at [154, 180] on div "**********" at bounding box center [389, 208] width 696 height 269
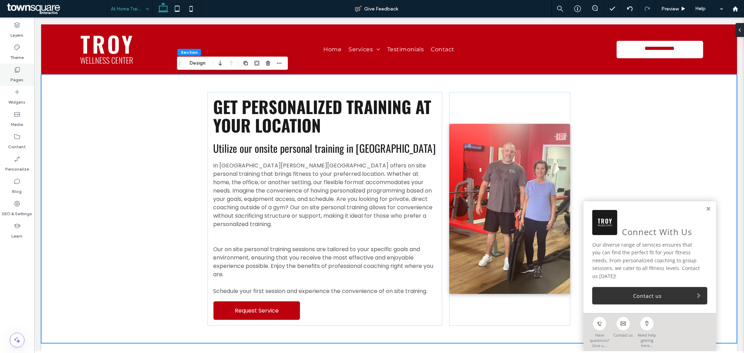
click at [16, 71] on use at bounding box center [17, 69] width 5 height 5
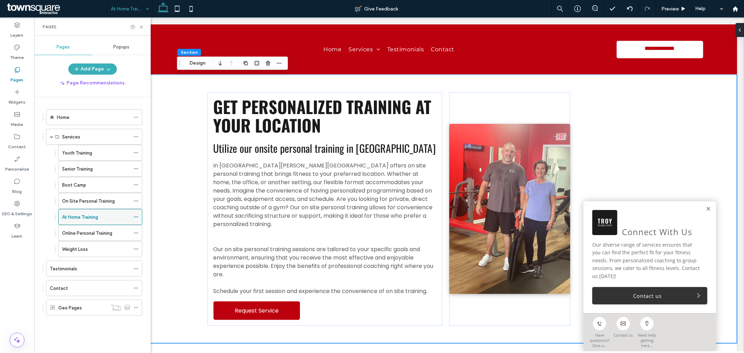
click at [137, 218] on use at bounding box center [136, 217] width 4 height 1
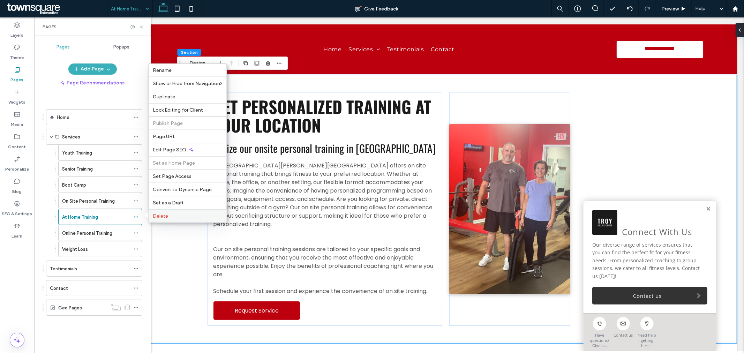
click at [165, 214] on span "Delete" at bounding box center [160, 216] width 15 height 6
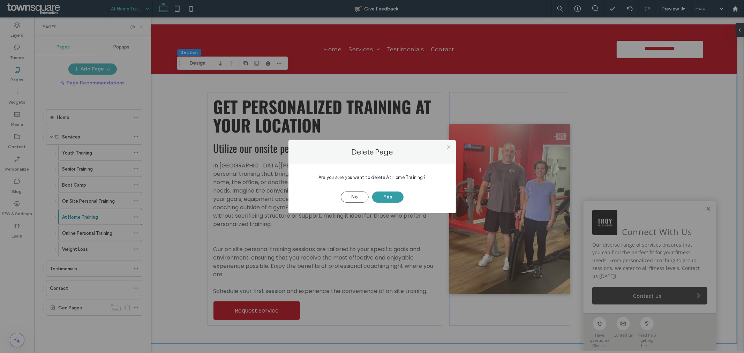
click at [394, 198] on button "Yes" at bounding box center [387, 196] width 31 height 11
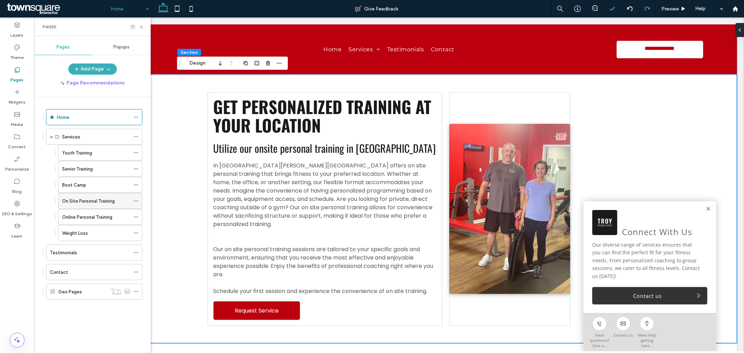
click at [85, 202] on label "On Site Personal Training" at bounding box center [88, 201] width 53 height 12
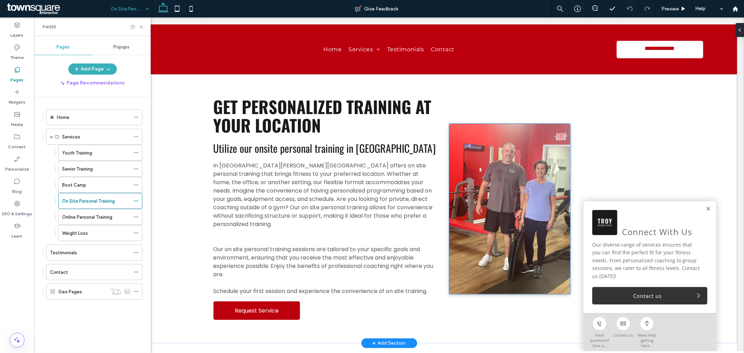
click at [489, 145] on img at bounding box center [509, 208] width 121 height 170
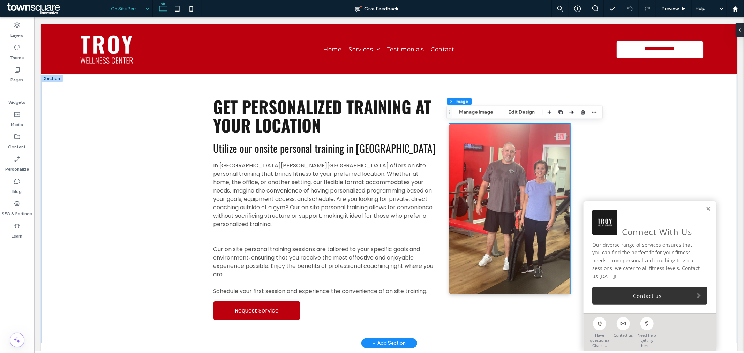
type input "*"
click at [473, 110] on button "Manage Image" at bounding box center [475, 112] width 43 height 8
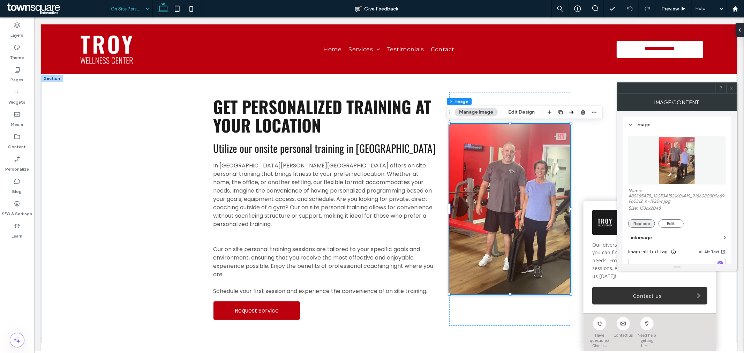
click at [642, 225] on button "Replace" at bounding box center [641, 223] width 27 height 8
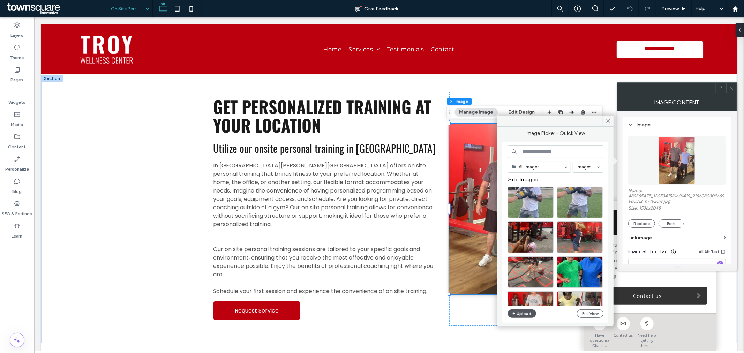
click at [527, 311] on button "Upload" at bounding box center [522, 313] width 29 height 8
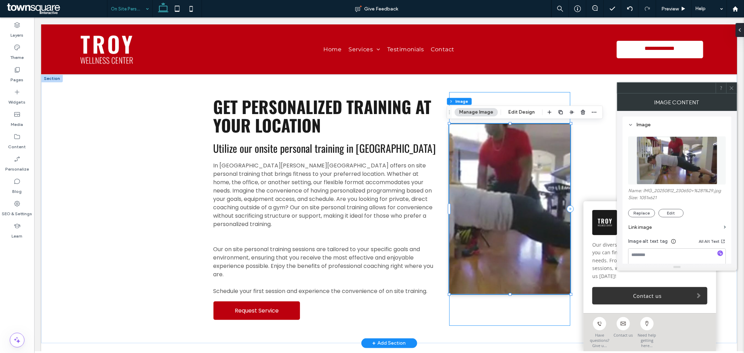
click at [486, 316] on div at bounding box center [509, 209] width 121 height 234
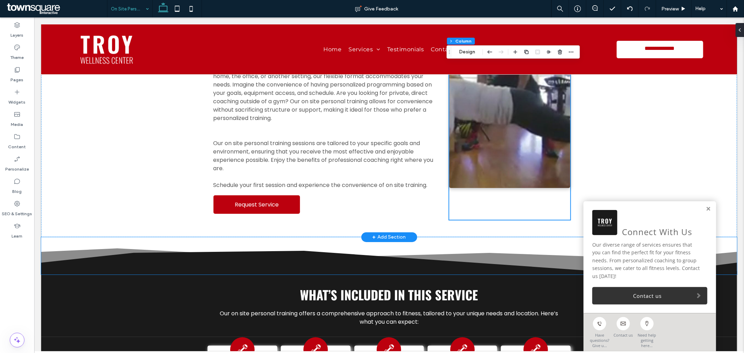
scroll to position [116, 0]
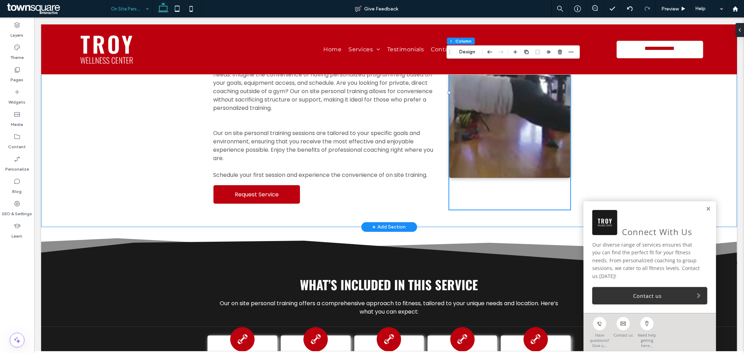
click at [380, 212] on div "Get Personalized Training at Your Location Utilize our onsite personal training…" at bounding box center [389, 92] width 418 height 269
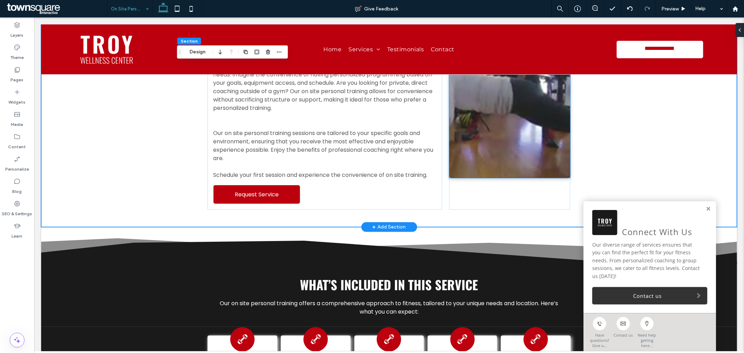
click at [497, 139] on img at bounding box center [509, 92] width 121 height 170
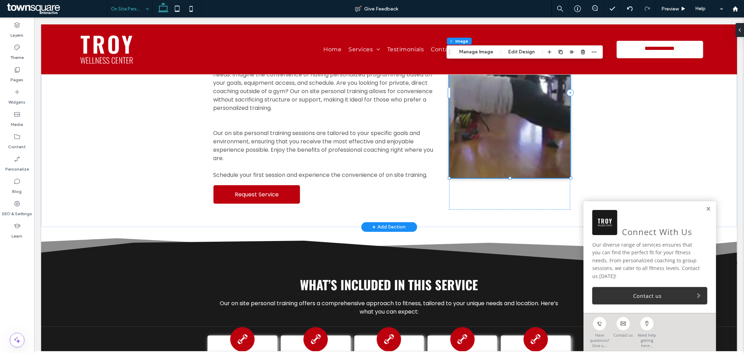
type input "*"
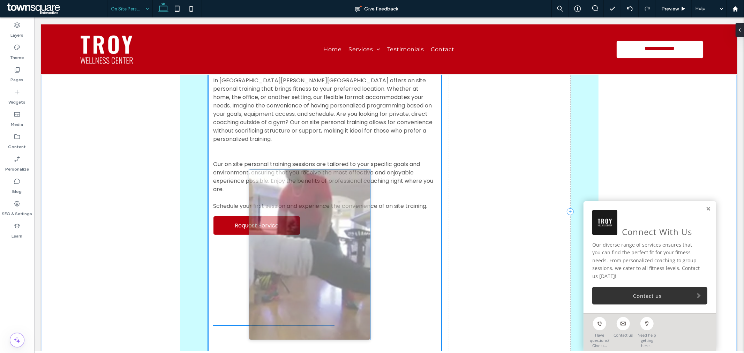
drag, startPoint x: 503, startPoint y: 120, endPoint x: 308, endPoint y: 298, distance: 264.1
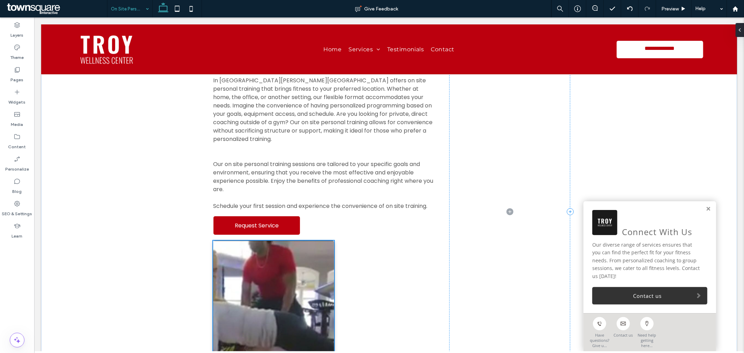
type input "**"
type input "****"
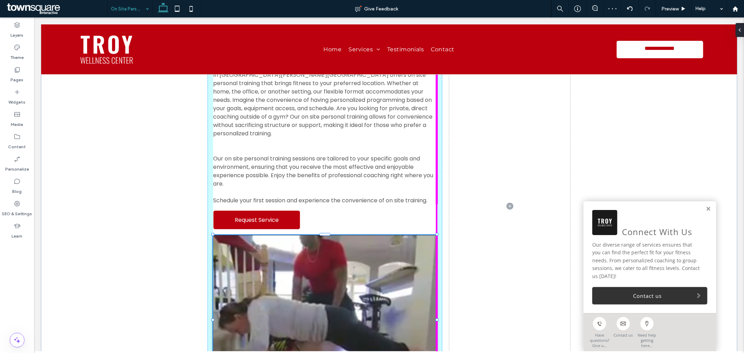
drag, startPoint x: 332, startPoint y: 320, endPoint x: 438, endPoint y: 320, distance: 106.0
click at [438, 320] on div "Get Personalized Training at Your Location Utilize our onsite personal training…" at bounding box center [389, 206] width 418 height 444
type input "***"
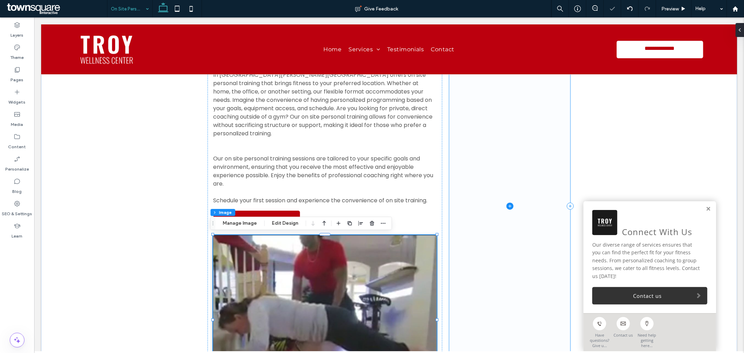
click at [503, 275] on span at bounding box center [509, 205] width 121 height 409
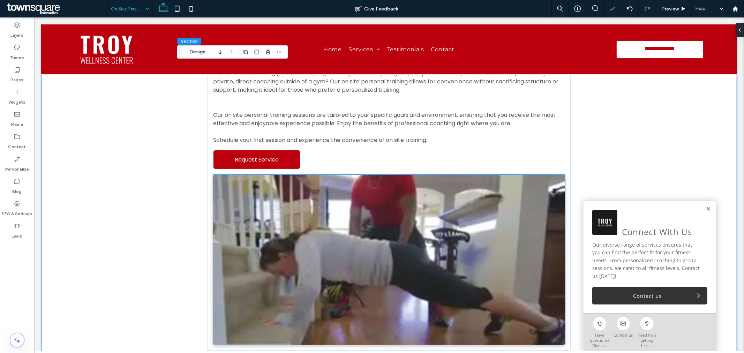
click at [521, 289] on img at bounding box center [389, 259] width 352 height 170
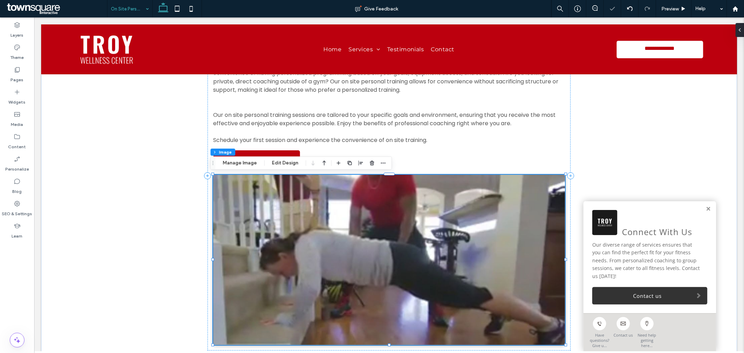
type input "*"
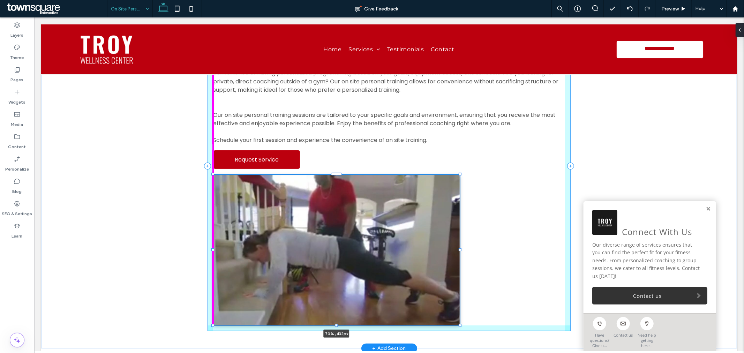
drag, startPoint x: 209, startPoint y: 345, endPoint x: 315, endPoint y: 335, distance: 106.1
click at [315, 335] on div "Get Personalized Training at Your Location Utilize our onsite personal training…" at bounding box center [389, 166] width 418 height 364
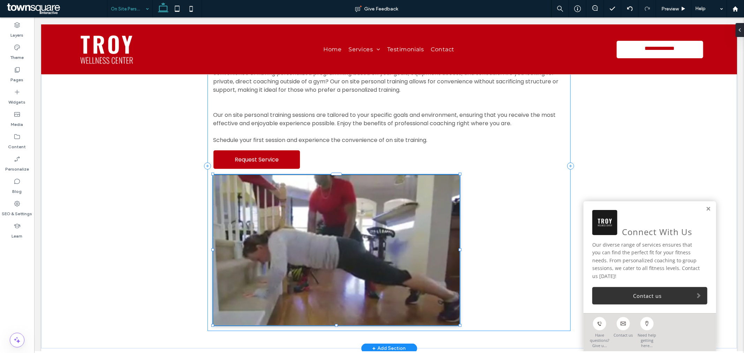
type input "**"
type input "***"
type input "**"
type input "***"
click at [361, 160] on icon "button" at bounding box center [361, 163] width 6 height 6
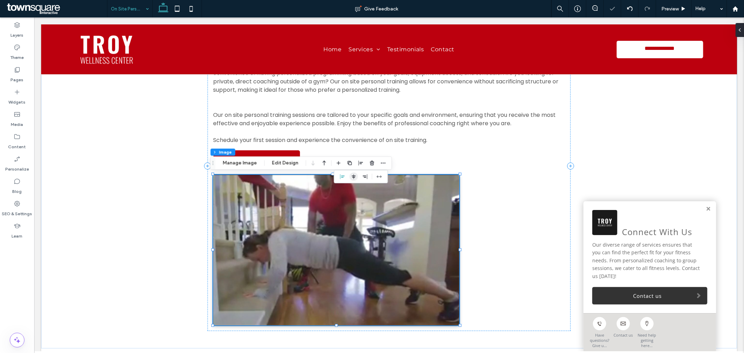
click at [353, 175] on icon "center" at bounding box center [354, 177] width 6 height 6
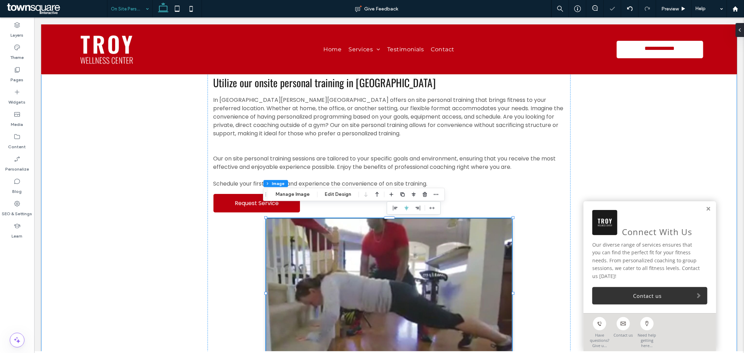
scroll to position [0, 0]
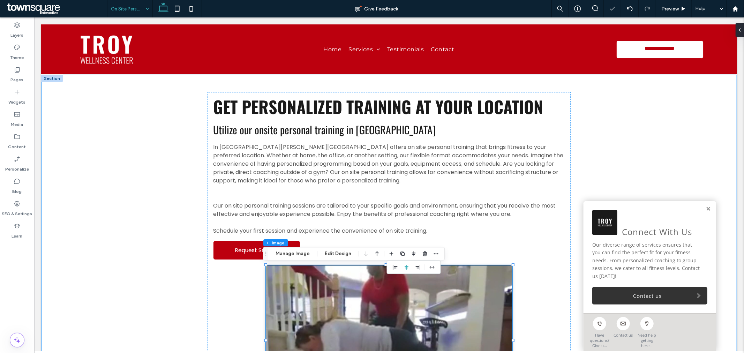
click at [656, 174] on div "Get Personalized Training at Your Location Utilize our onsite personal training…" at bounding box center [389, 256] width 696 height 364
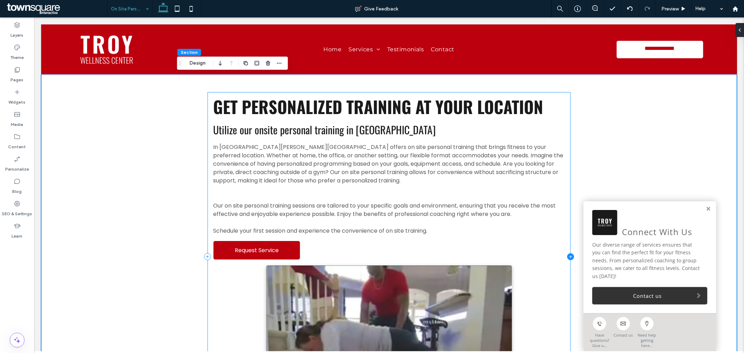
click at [567, 258] on icon at bounding box center [570, 256] width 7 height 7
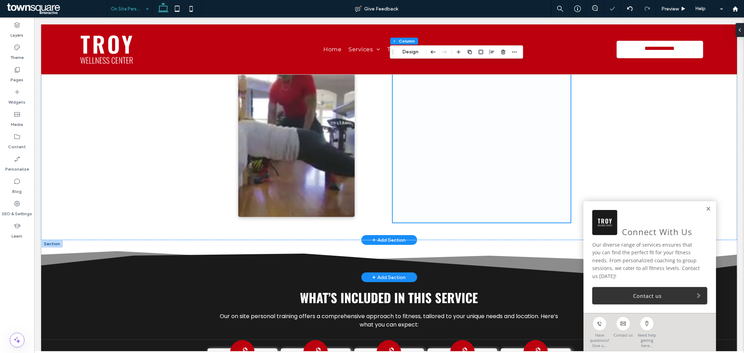
scroll to position [349, 0]
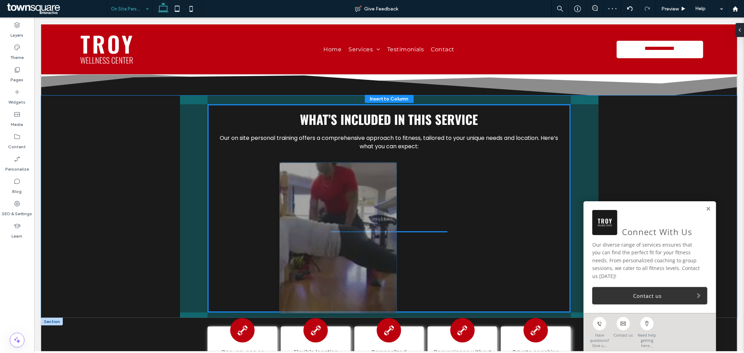
type input "*"
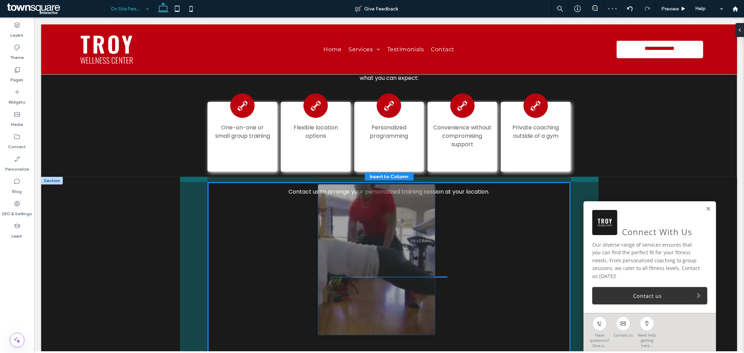
scroll to position [430, 0]
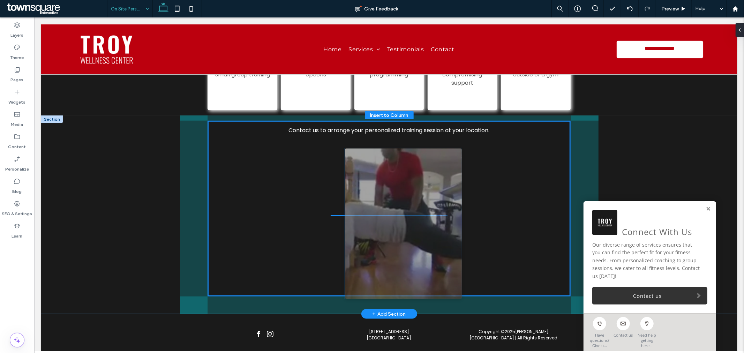
drag, startPoint x: 301, startPoint y: 143, endPoint x: 396, endPoint y: 235, distance: 132.4
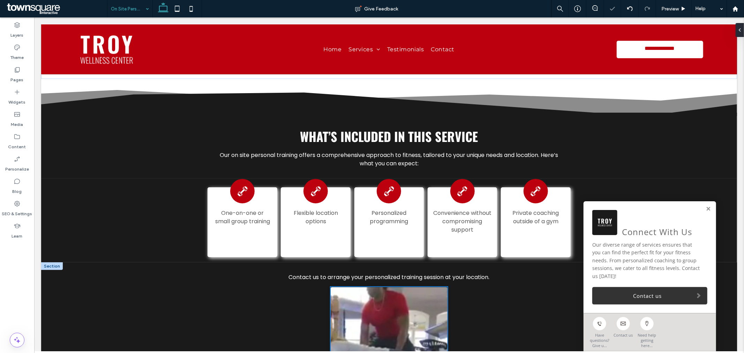
type input "**"
type input "****"
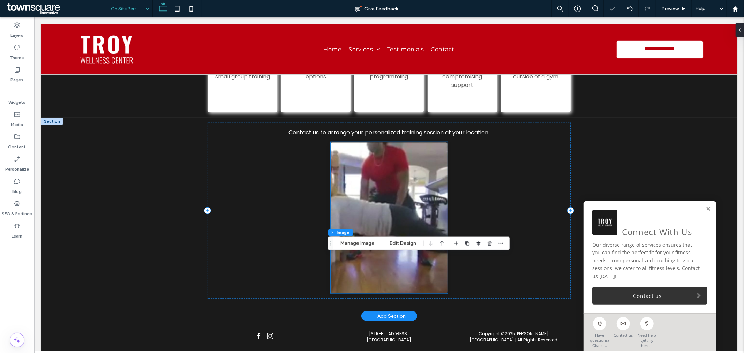
scroll to position [486, 0]
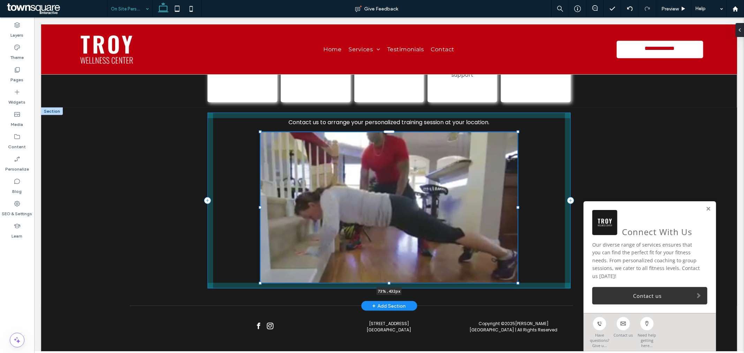
drag, startPoint x: 445, startPoint y: 197, endPoint x: 515, endPoint y: 199, distance: 70.1
click at [516, 206] on div at bounding box center [517, 207] width 3 height 3
type input "**"
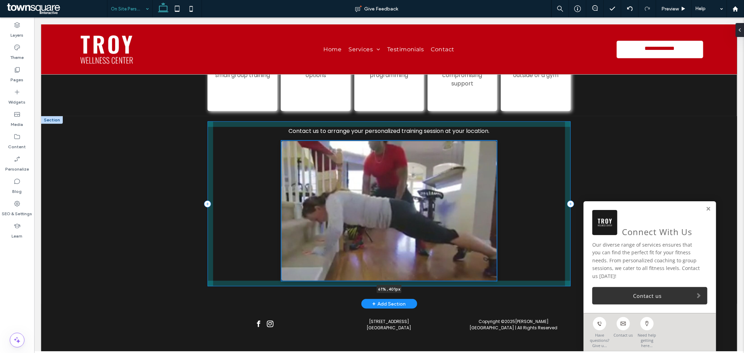
scroll to position [477, 0]
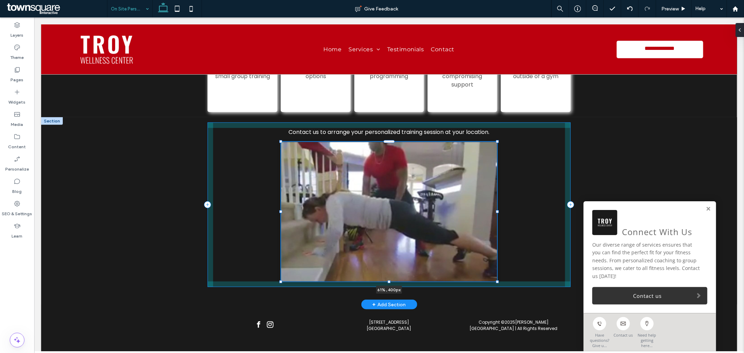
drag, startPoint x: 257, startPoint y: 274, endPoint x: 278, endPoint y: 263, distance: 23.4
click at [281, 142] on div at bounding box center [281, 142] width 0 height 0
type input "**"
type input "****"
type input "***"
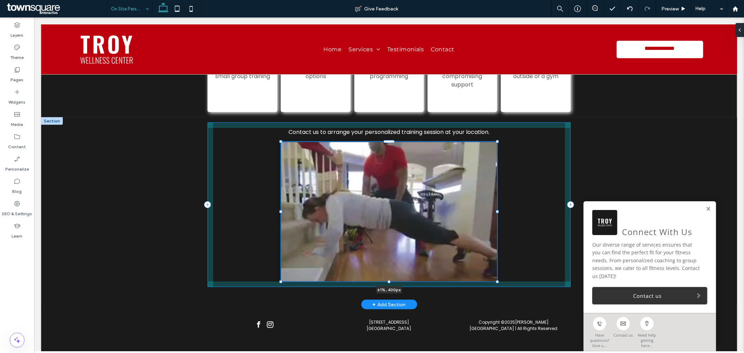
type input "***"
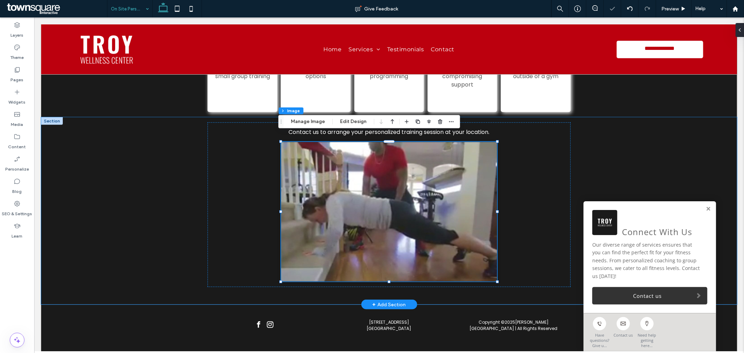
click at [670, 164] on div "Contact us to arrange your personalized training session at your location. 61% …" at bounding box center [389, 210] width 696 height 187
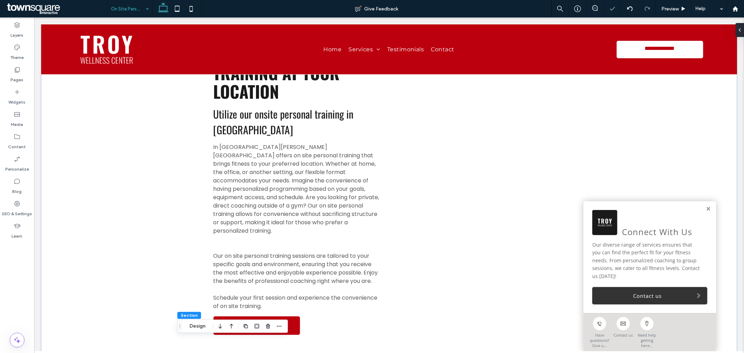
scroll to position [0, 0]
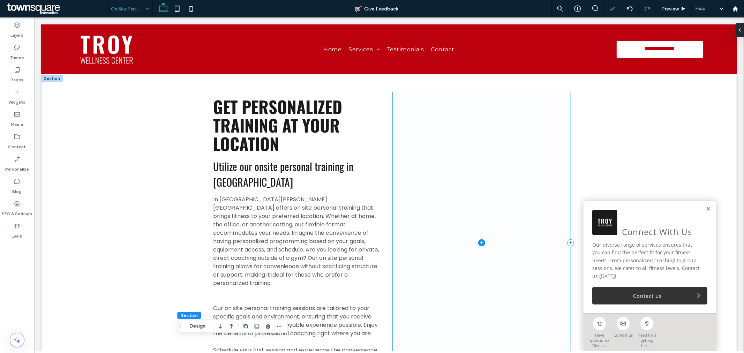
click at [538, 200] on span at bounding box center [481, 242] width 178 height 301
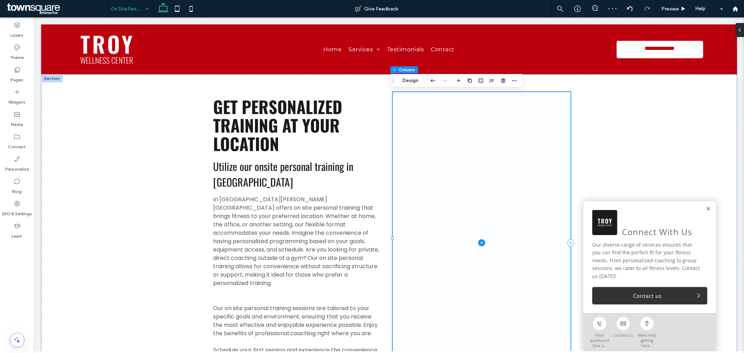
click at [480, 239] on icon at bounding box center [481, 242] width 7 height 7
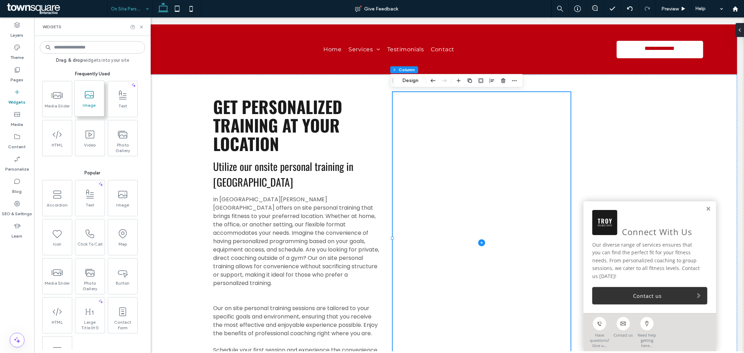
click at [85, 98] on icon at bounding box center [89, 94] width 11 height 11
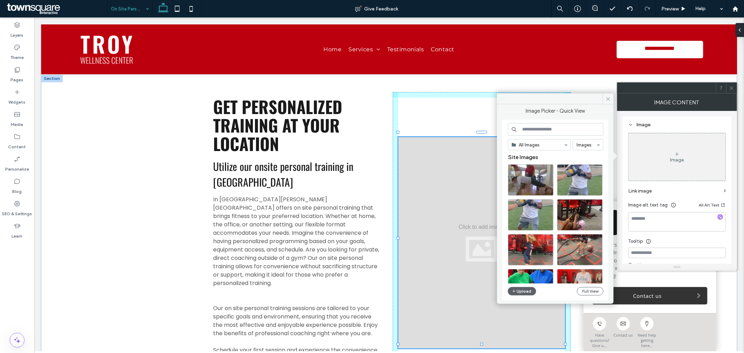
drag, startPoint x: 477, startPoint y: 294, endPoint x: 484, endPoint y: 344, distance: 50.3
click at [398, 133] on div at bounding box center [398, 132] width 0 height 0
type input "***"
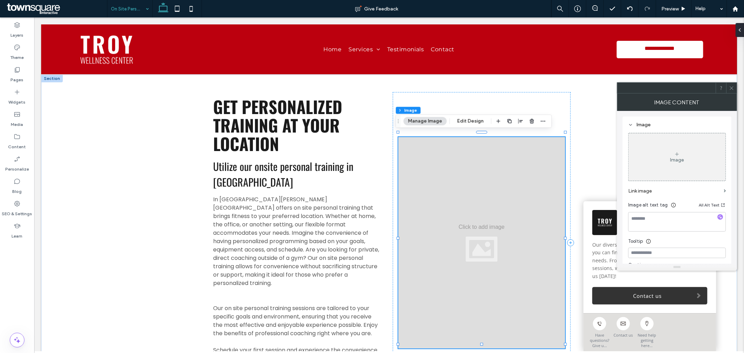
click at [463, 179] on div at bounding box center [481, 242] width 167 height 211
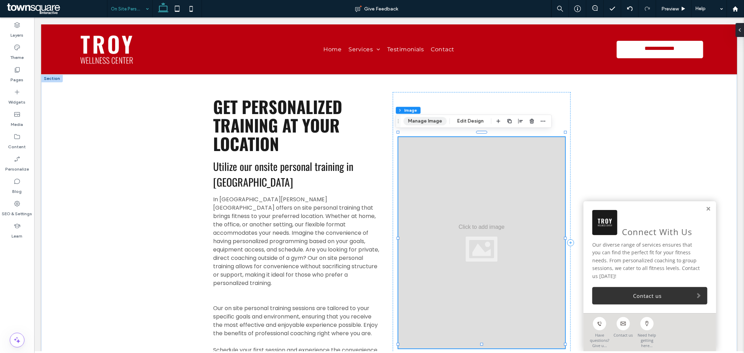
click at [415, 114] on div "Section Column Image Manage Image Edit Design" at bounding box center [473, 120] width 156 height 13
click at [419, 122] on button "Manage Image" at bounding box center [424, 121] width 43 height 8
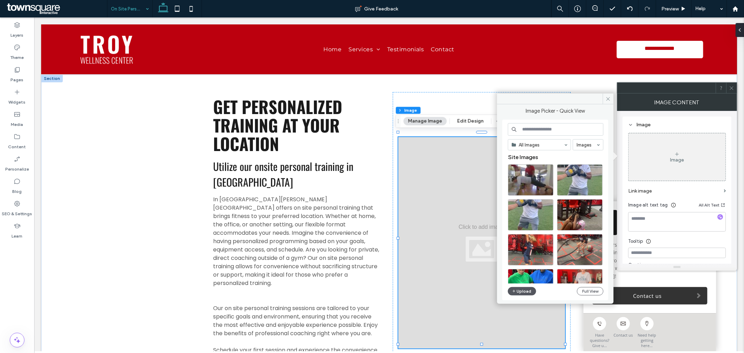
click at [525, 290] on button "Upload" at bounding box center [522, 291] width 29 height 8
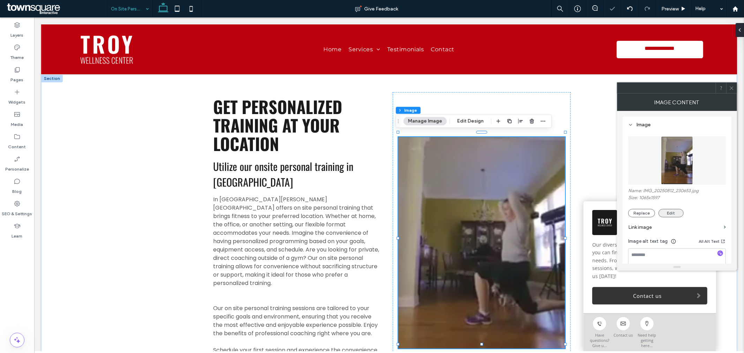
drag, startPoint x: 676, startPoint y: 211, endPoint x: 669, endPoint y: 214, distance: 7.8
click at [675, 211] on button "Edit" at bounding box center [670, 213] width 25 height 8
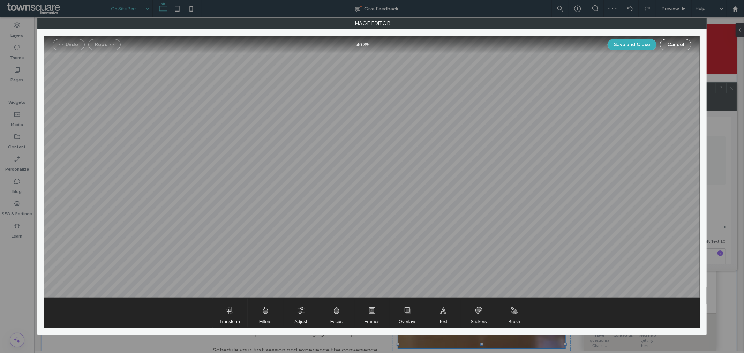
click at [235, 316] on span "Transform" at bounding box center [229, 313] width 35 height 30
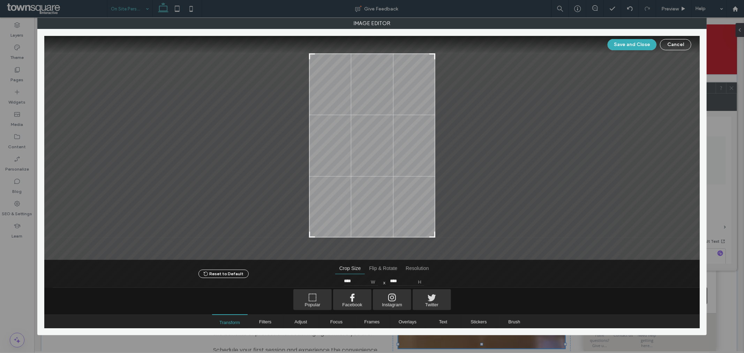
type input "****"
drag, startPoint x: 434, startPoint y: 241, endPoint x: 440, endPoint y: 235, distance: 8.6
click at [440, 235] on div at bounding box center [372, 148] width 656 height 224
click at [636, 46] on button "Save and Close" at bounding box center [632, 44] width 49 height 11
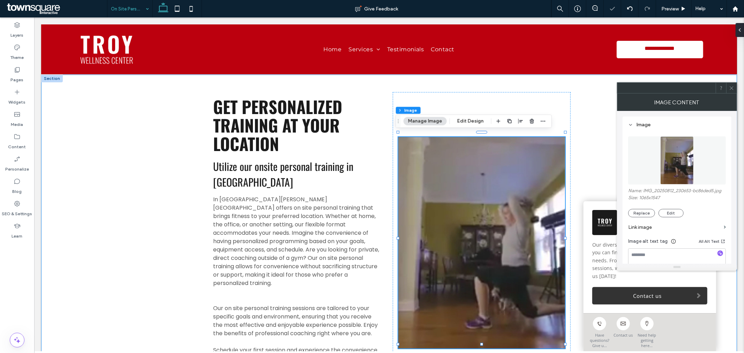
click at [137, 220] on div "Get Personalized Training at Your Location Utilize our onsite personal training…" at bounding box center [389, 242] width 696 height 336
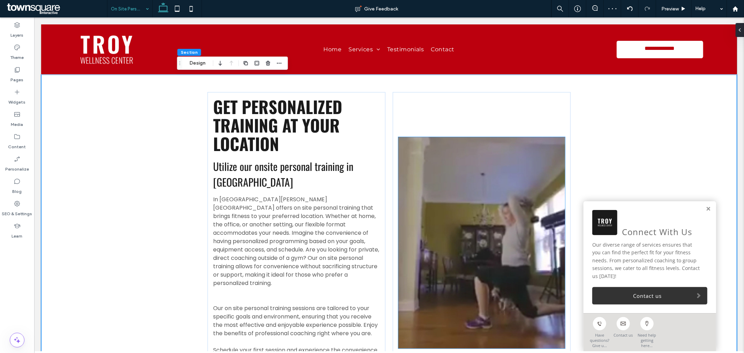
click at [427, 316] on img at bounding box center [481, 242] width 167 height 211
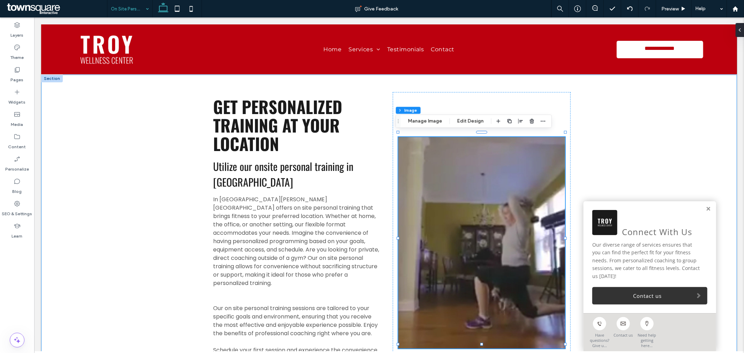
click at [186, 217] on div "Get Personalized Training at Your Location Utilize our onsite personal training…" at bounding box center [389, 242] width 418 height 336
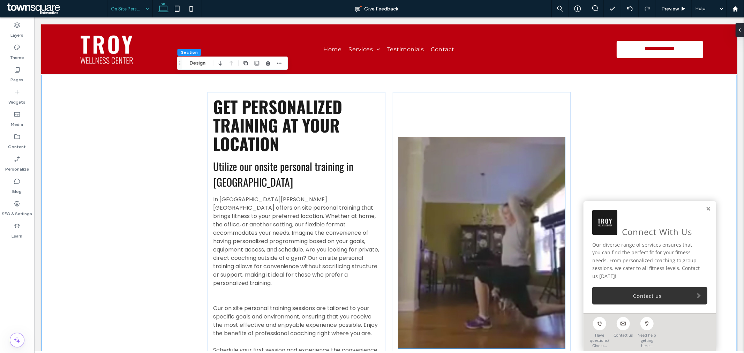
click at [410, 221] on img at bounding box center [481, 242] width 167 height 211
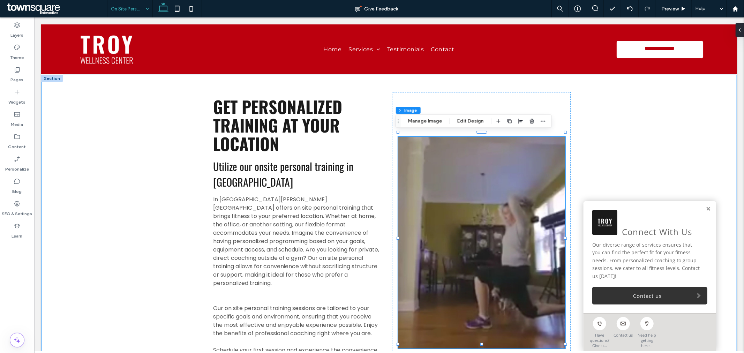
click at [388, 228] on div "Get Personalized Training at Your Location Utilize our onsite personal training…" at bounding box center [389, 242] width 418 height 336
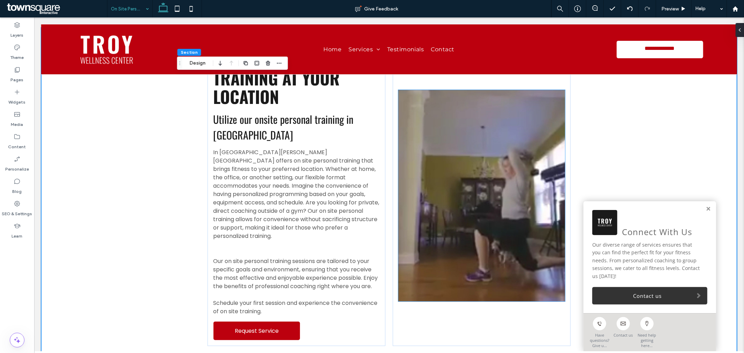
scroll to position [116, 0]
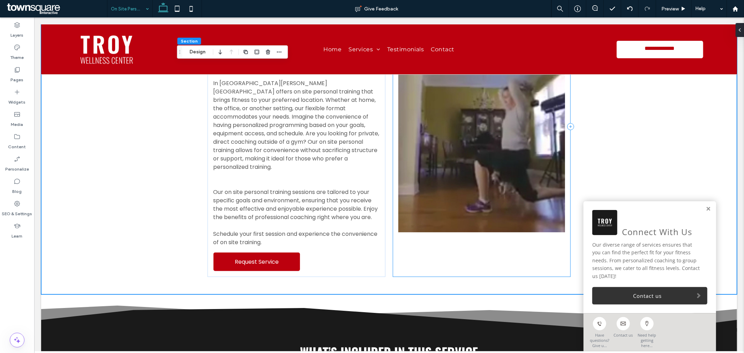
click at [458, 259] on div at bounding box center [481, 126] width 178 height 301
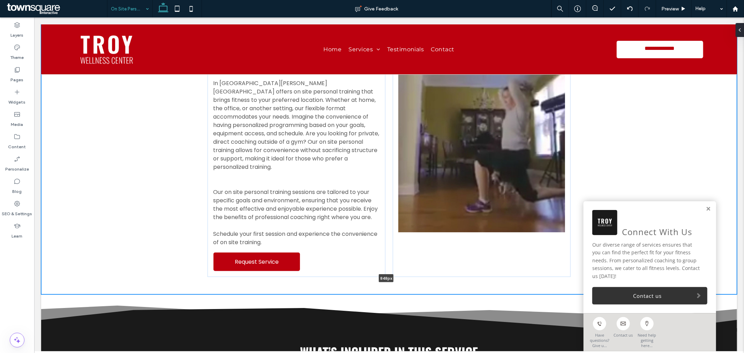
drag, startPoint x: 463, startPoint y: 284, endPoint x: 463, endPoint y: 248, distance: 35.9
click at [463, 248] on div "Get Personalized Training at Your Location Utilize our onsite personal training…" at bounding box center [389, 126] width 696 height 336
type input "***"
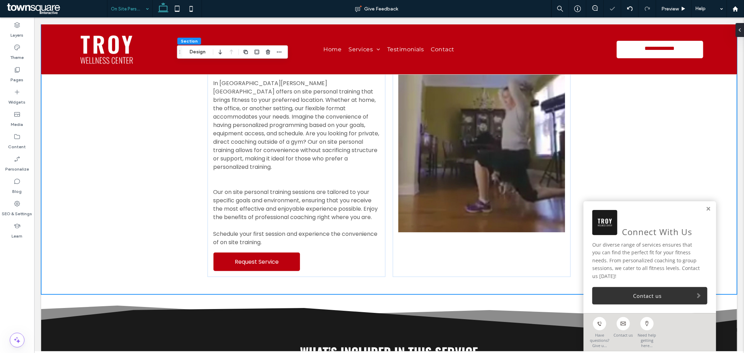
drag, startPoint x: 463, startPoint y: 249, endPoint x: 459, endPoint y: 259, distance: 10.6
click at [462, 249] on div at bounding box center [481, 126] width 178 height 301
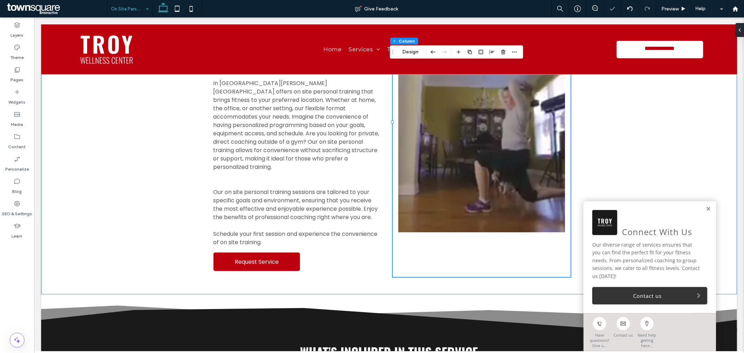
click at [458, 269] on div "Get Personalized Training at Your Location Utilize our onsite personal training…" at bounding box center [389, 126] width 418 height 336
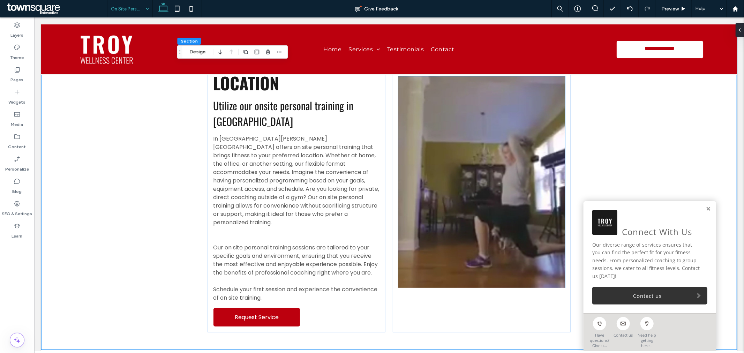
scroll to position [0, 0]
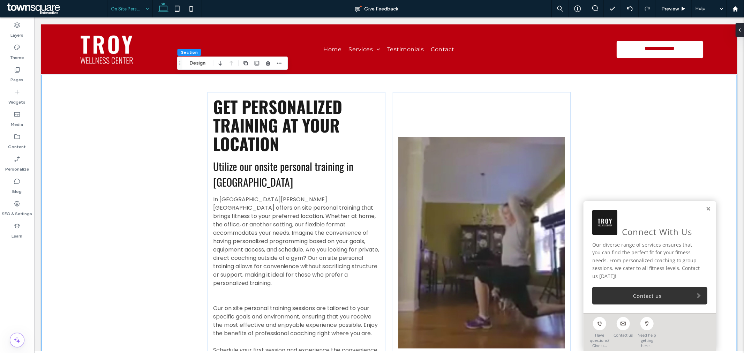
drag, startPoint x: 650, startPoint y: 143, endPoint x: 675, endPoint y: 205, distance: 67.3
click at [650, 143] on div "Get Personalized Training at Your Location Utilize our onsite personal training…" at bounding box center [389, 242] width 696 height 336
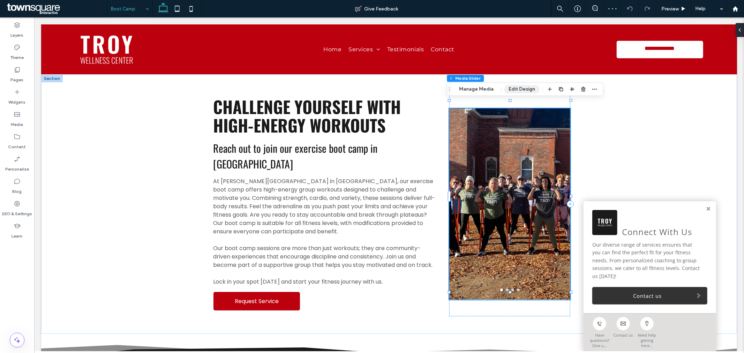
click at [520, 86] on button "Edit Design" at bounding box center [522, 89] width 36 height 8
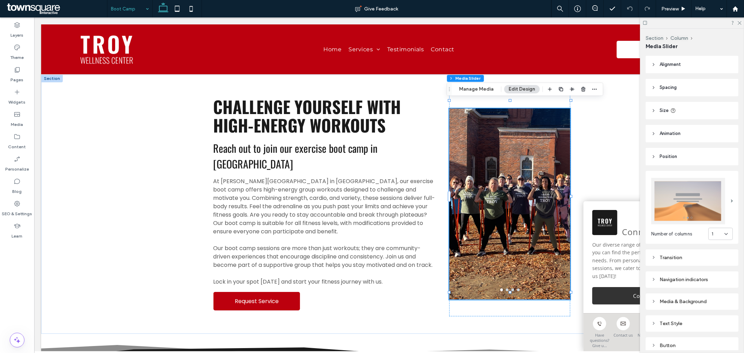
click at [686, 106] on header "Size" at bounding box center [692, 110] width 93 height 17
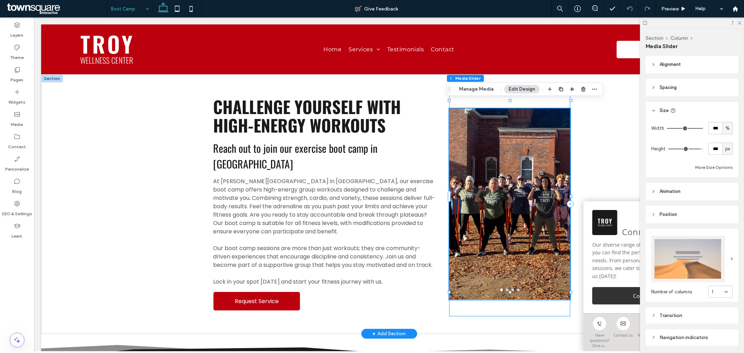
click at [462, 297] on div "a a a a" at bounding box center [509, 204] width 121 height 224
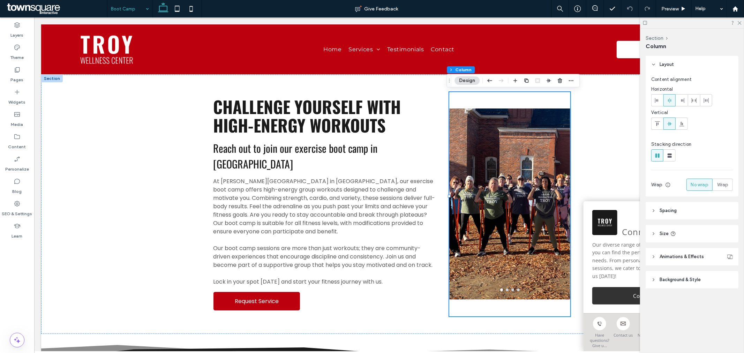
click at [677, 229] on header "Size" at bounding box center [692, 233] width 93 height 17
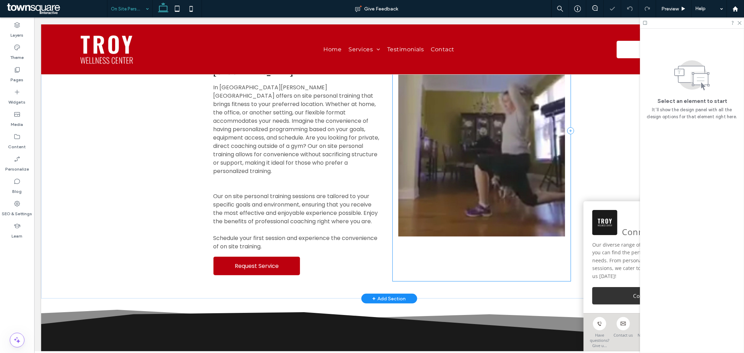
scroll to position [116, 0]
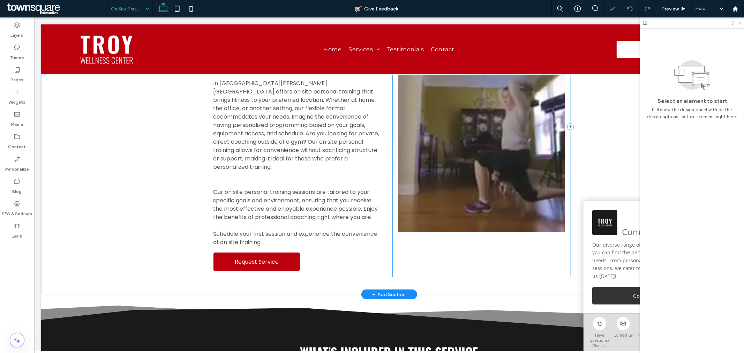
click at [440, 255] on div at bounding box center [481, 126] width 178 height 301
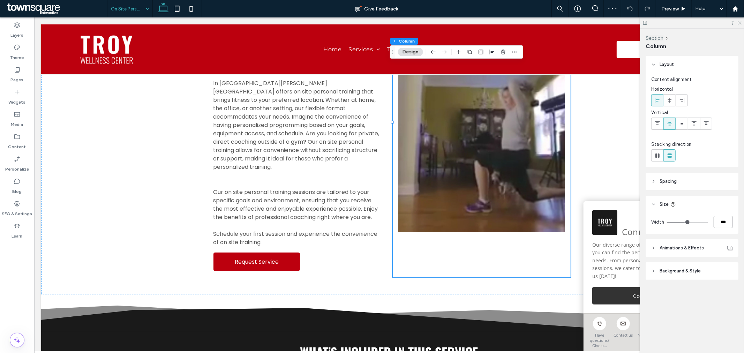
click at [724, 221] on input "***" at bounding box center [723, 222] width 19 height 12
type input "****"
type input "**"
type input "*****"
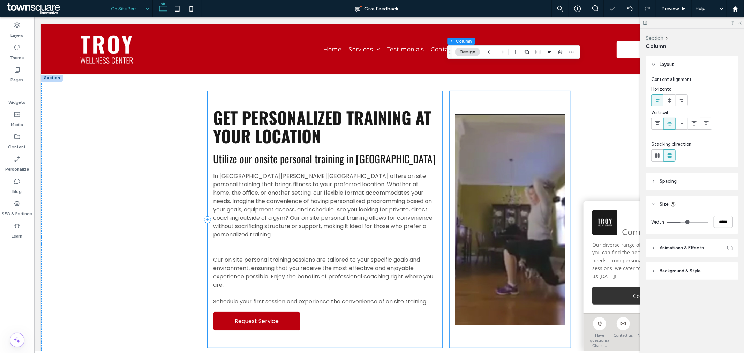
scroll to position [0, 0]
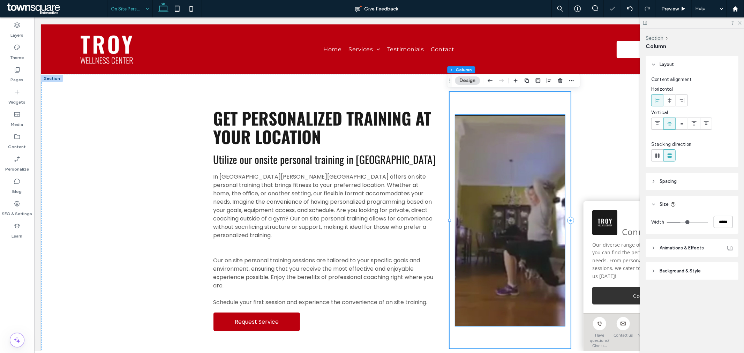
click at [472, 263] on img at bounding box center [510, 219] width 110 height 211
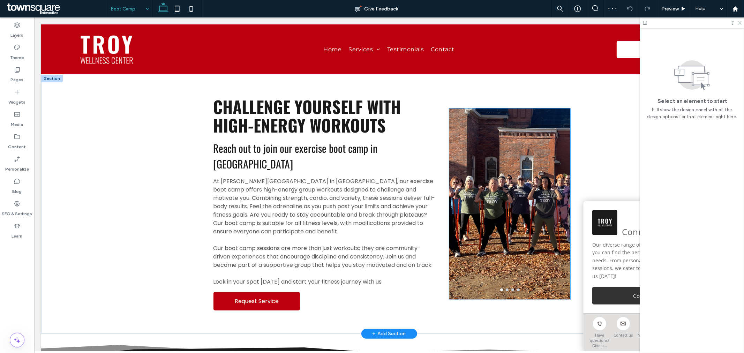
click at [538, 222] on div at bounding box center [509, 208] width 121 height 158
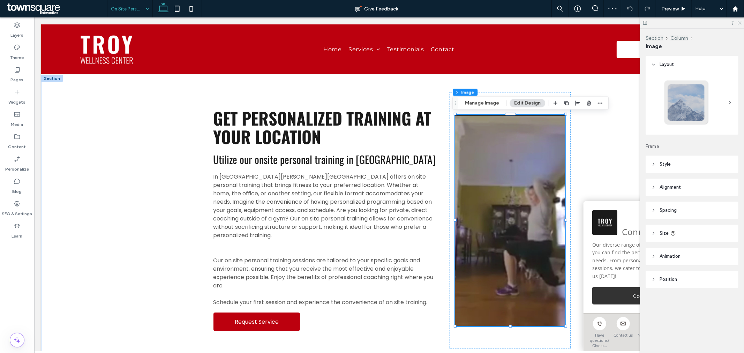
click at [676, 231] on header "Size" at bounding box center [692, 233] width 93 height 17
click at [711, 291] on input "***" at bounding box center [715, 292] width 14 height 12
type input "*****"
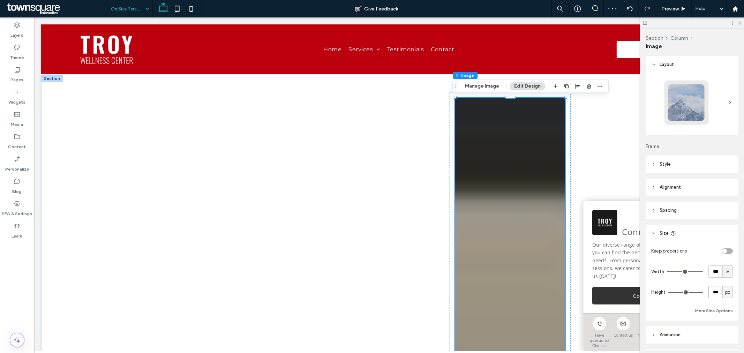
type input "***"
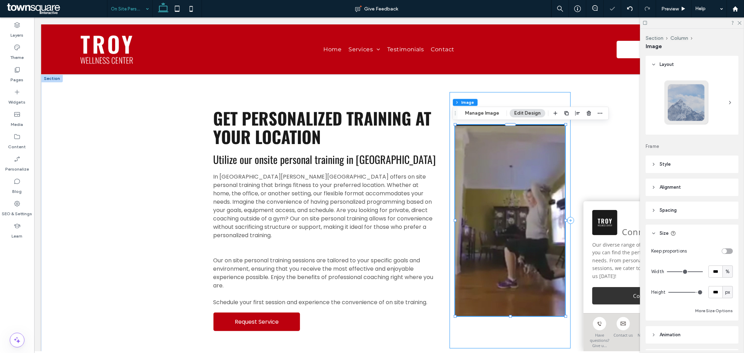
click at [486, 342] on div at bounding box center [509, 220] width 121 height 256
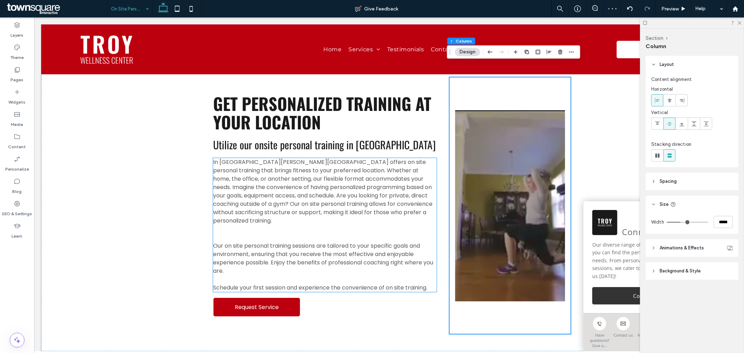
scroll to position [77, 0]
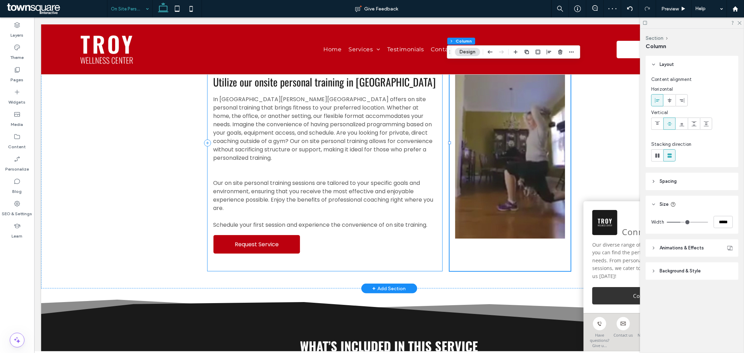
click at [370, 251] on div "Get Personalized Training at Your Location Utilize our onsite personal training…" at bounding box center [324, 142] width 235 height 256
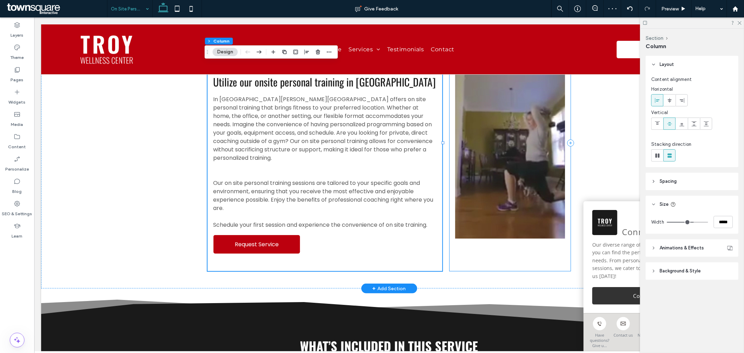
click at [474, 261] on div at bounding box center [509, 142] width 121 height 256
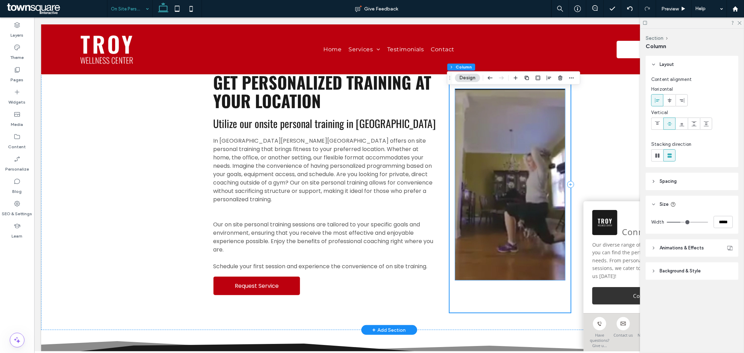
scroll to position [0, 0]
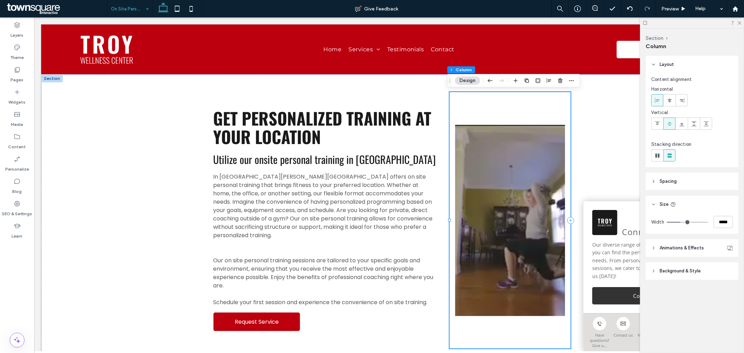
click at [492, 92] on div at bounding box center [510, 92] width 121 height 0
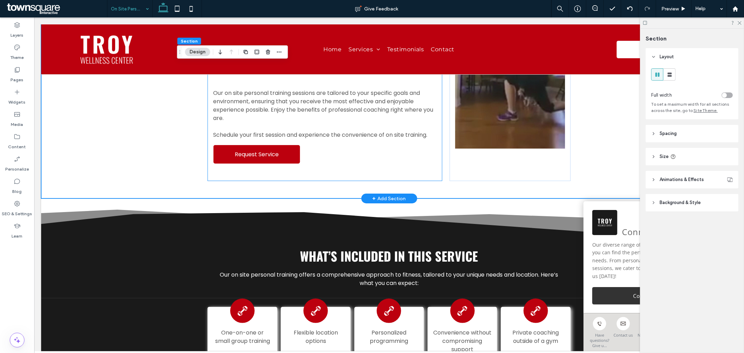
scroll to position [155, 0]
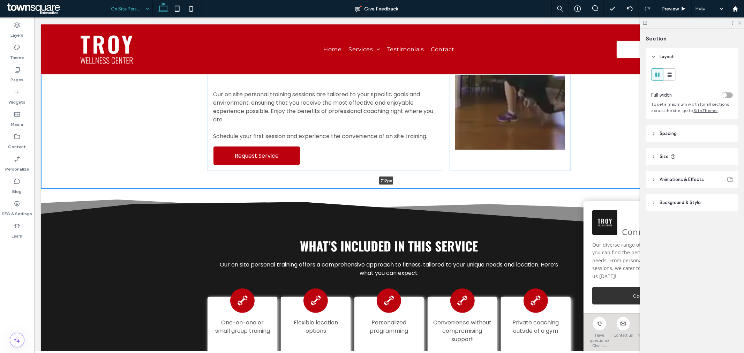
drag, startPoint x: 334, startPoint y: 210, endPoint x: 341, endPoint y: 165, distance: 45.2
click at [341, 166] on div "Get Personalized Training at Your Location Utilize our onsite personal training…" at bounding box center [389, 53] width 696 height 269
type input "***"
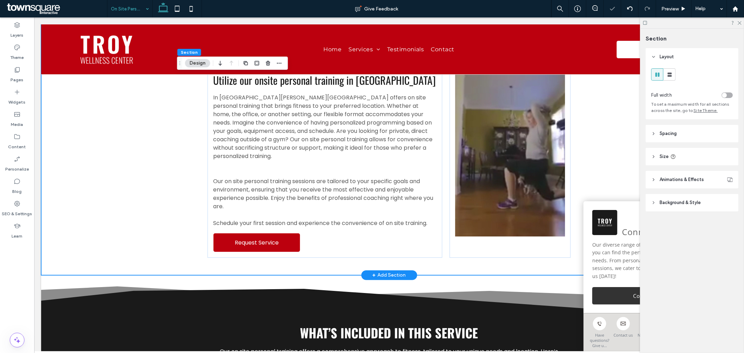
scroll to position [0, 0]
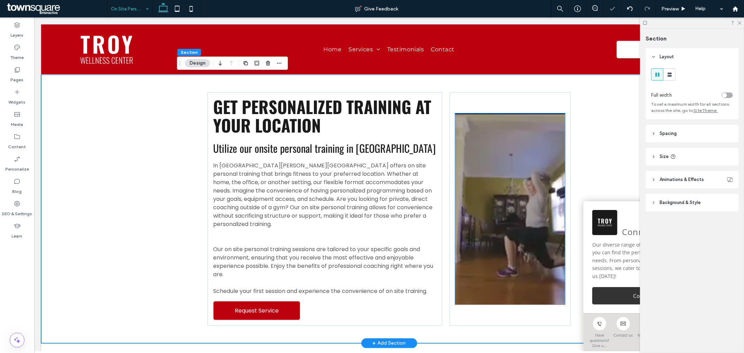
click at [517, 151] on img at bounding box center [510, 208] width 110 height 191
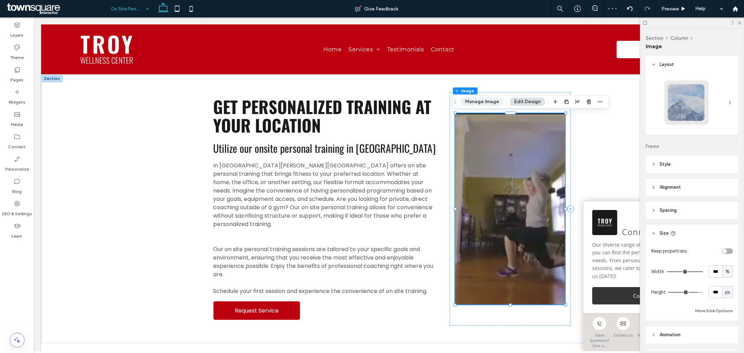
click at [478, 103] on button "Manage Image" at bounding box center [481, 102] width 43 height 8
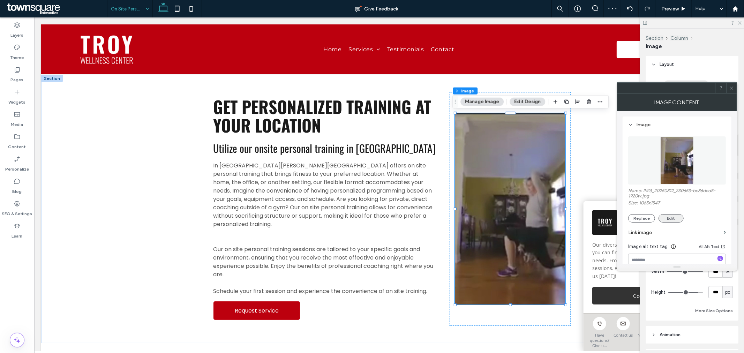
click at [667, 217] on button "Edit" at bounding box center [670, 218] width 25 height 8
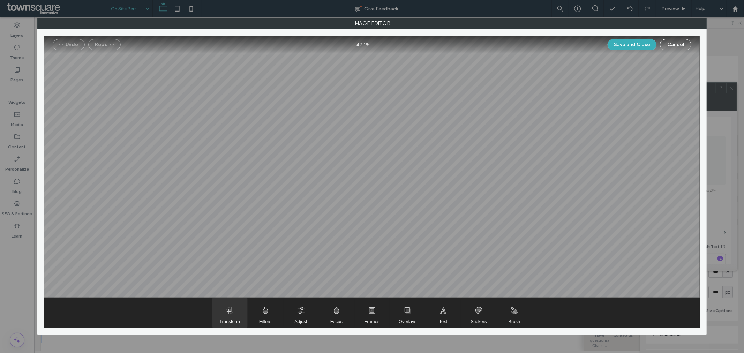
click at [229, 317] on span "Transform" at bounding box center [229, 313] width 35 height 30
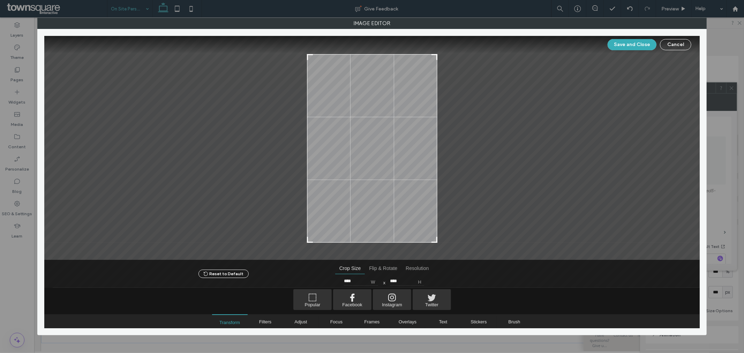
type input "****"
drag, startPoint x: 434, startPoint y: 54, endPoint x: 439, endPoint y: 57, distance: 6.1
click at [439, 57] on div at bounding box center [372, 148] width 656 height 224
click at [633, 45] on button "Save and Close" at bounding box center [632, 44] width 49 height 11
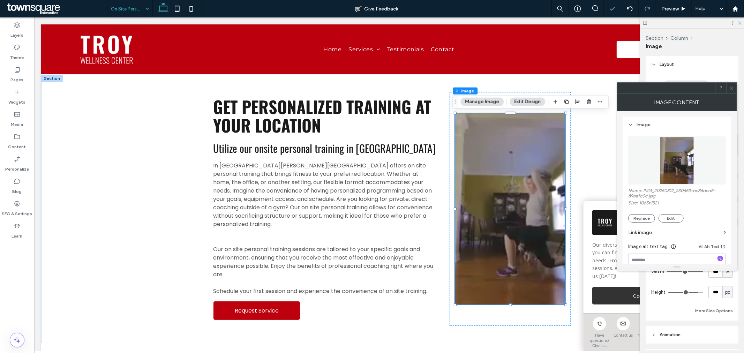
click at [732, 85] on span at bounding box center [731, 88] width 5 height 10
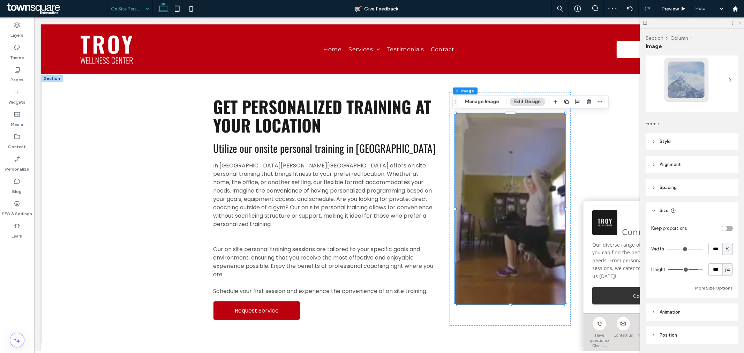
scroll to position [44, 0]
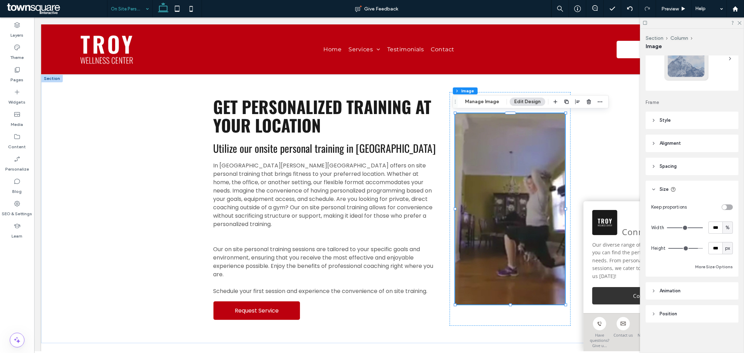
click at [683, 292] on header "Animation" at bounding box center [692, 290] width 93 height 17
click at [685, 294] on header "Animation" at bounding box center [692, 290] width 93 height 17
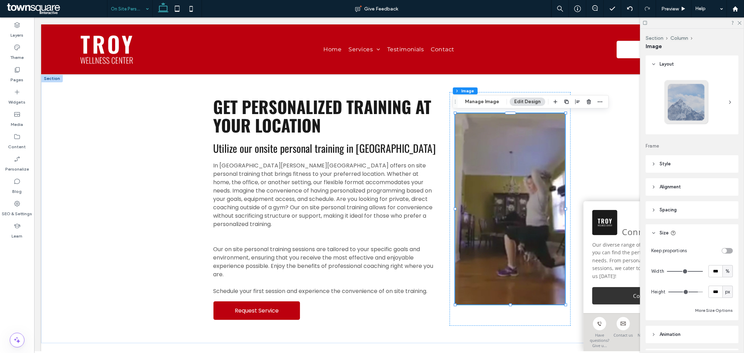
scroll to position [0, 0]
click at [500, 198] on img at bounding box center [510, 208] width 110 height 191
click at [487, 102] on button "Manage Image" at bounding box center [481, 102] width 43 height 8
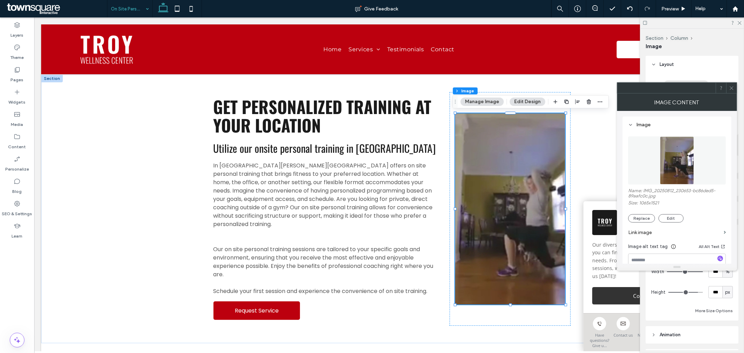
scroll to position [137, 0]
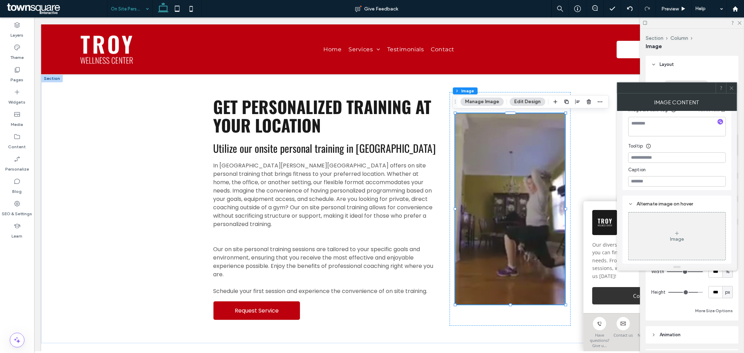
click at [731, 89] on icon at bounding box center [731, 87] width 5 height 5
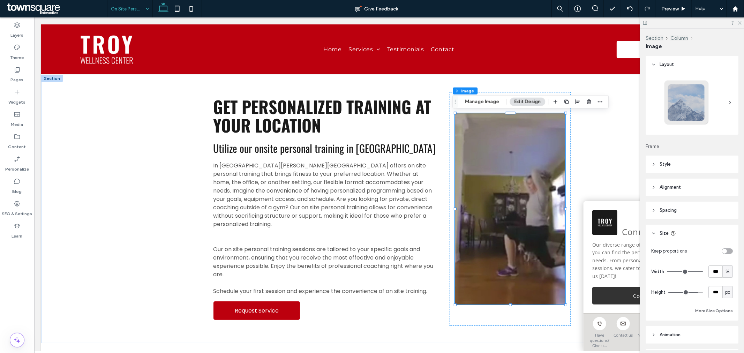
click at [675, 168] on header "Style" at bounding box center [692, 164] width 93 height 17
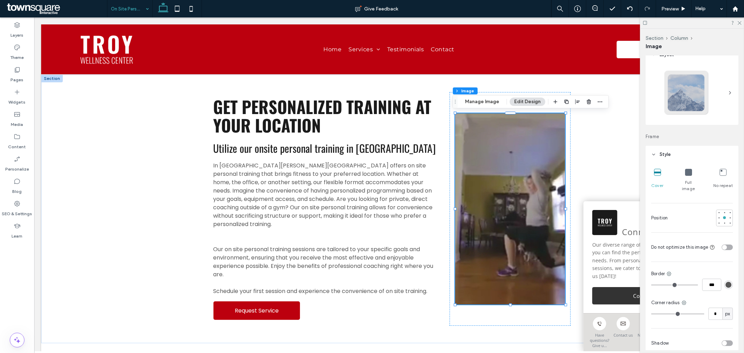
scroll to position [39, 0]
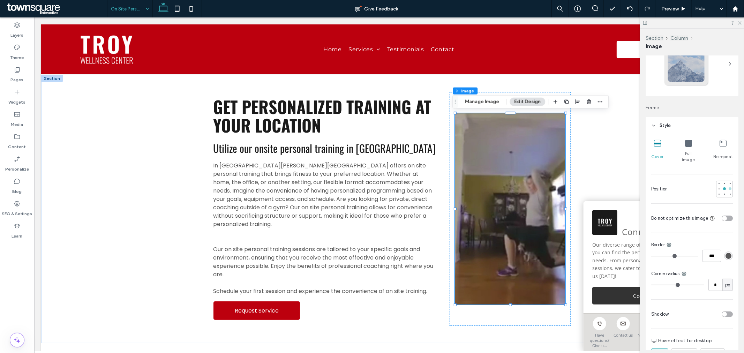
click at [729, 187] on div at bounding box center [730, 188] width 3 height 3
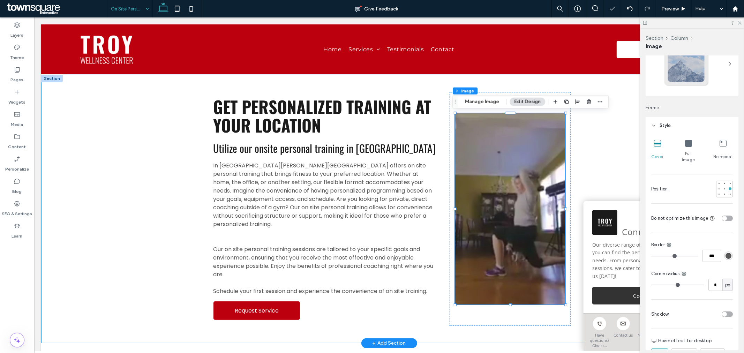
click at [619, 165] on div "Get Personalized Training at Your Location Utilize our onsite personal training…" at bounding box center [389, 208] width 696 height 269
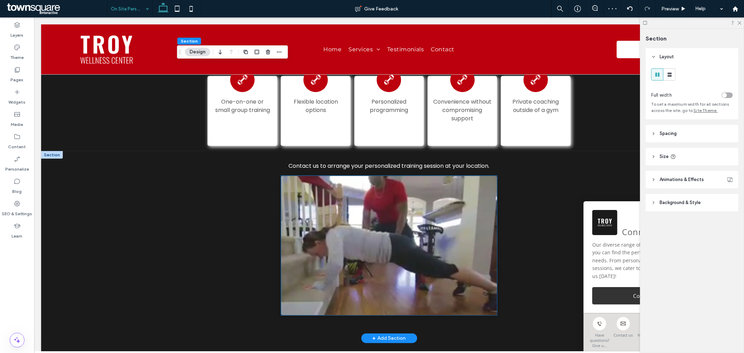
scroll to position [423, 0]
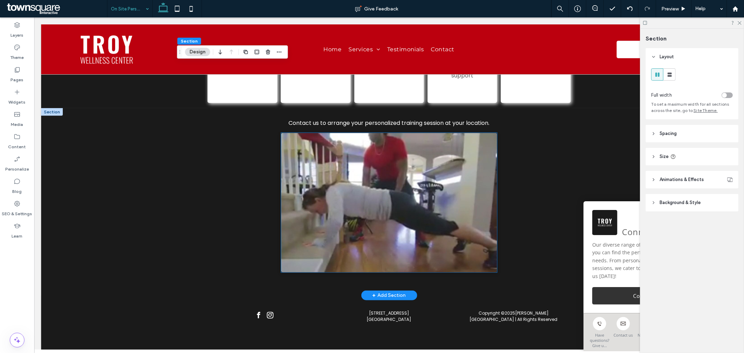
click at [400, 216] on img at bounding box center [389, 202] width 216 height 139
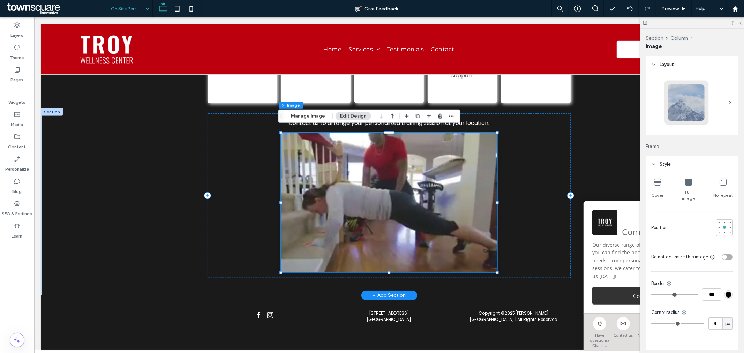
type input "*"
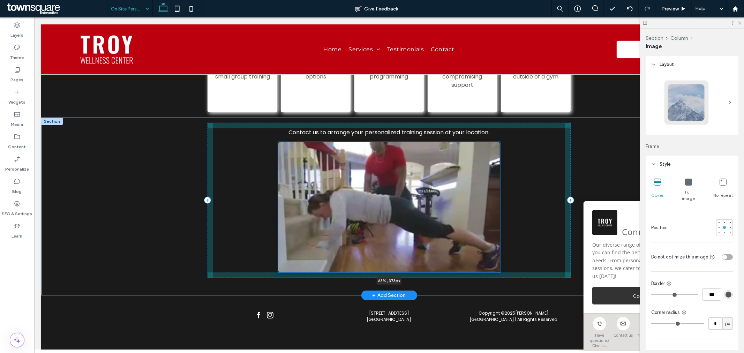
scroll to position [414, 0]
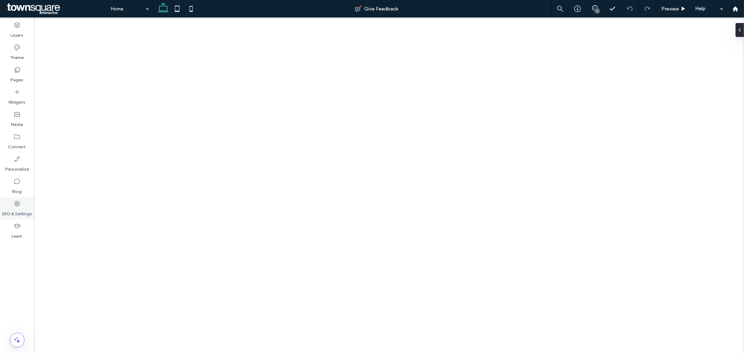
drag, startPoint x: 16, startPoint y: 208, endPoint x: 21, endPoint y: 208, distance: 4.9
click at [16, 208] on label "SEO & Settings" at bounding box center [17, 212] width 30 height 10
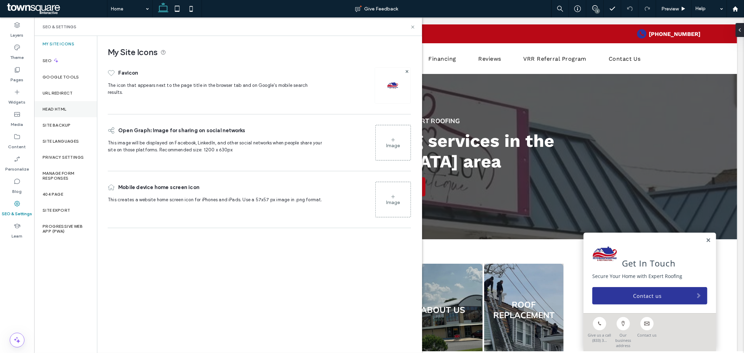
click at [51, 107] on label "Head HTML" at bounding box center [55, 109] width 24 height 5
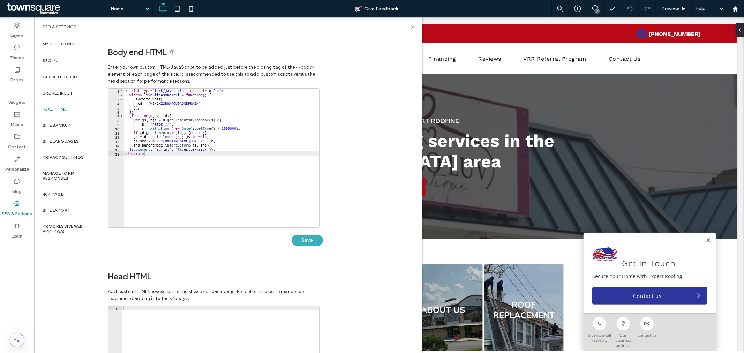
type textarea "*********"
click at [252, 194] on div "< script type = 'text/javascript' charset = 'utf-8' > window . liveSiteAsyncIni…" at bounding box center [221, 162] width 195 height 147
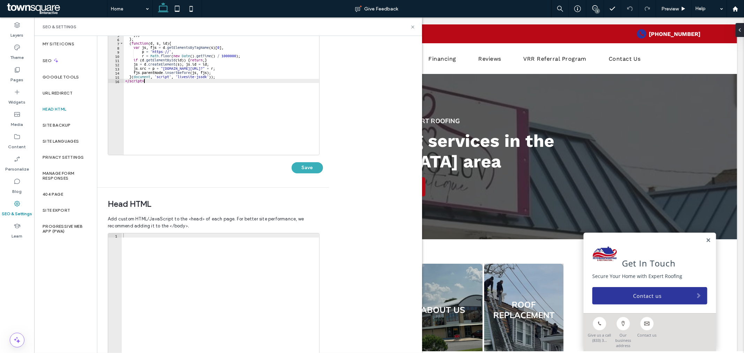
scroll to position [125, 0]
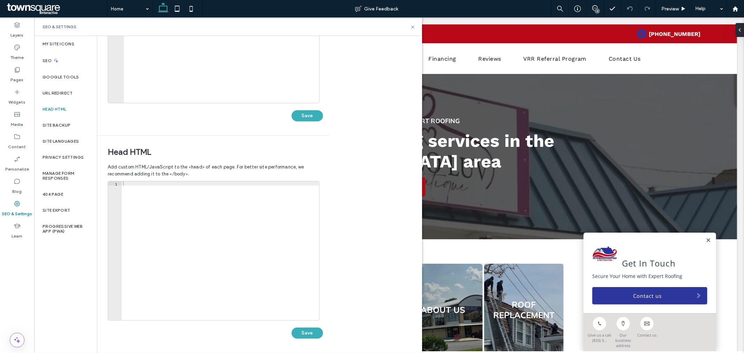
click at [159, 214] on div at bounding box center [220, 254] width 197 height 147
paste textarea "**********"
type textarea "**********"
click at [309, 332] on button "Save" at bounding box center [307, 332] width 31 height 11
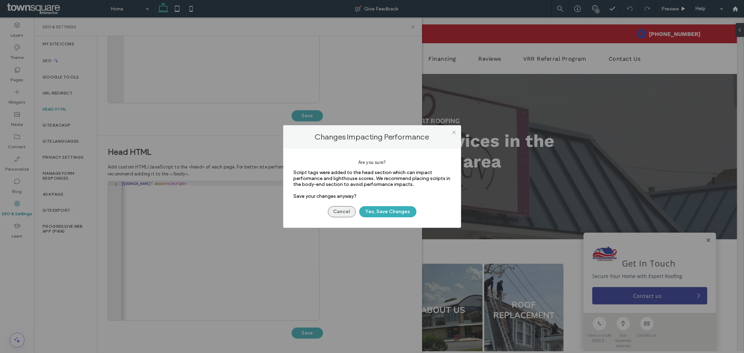
click at [339, 210] on button "Cancel" at bounding box center [342, 211] width 28 height 11
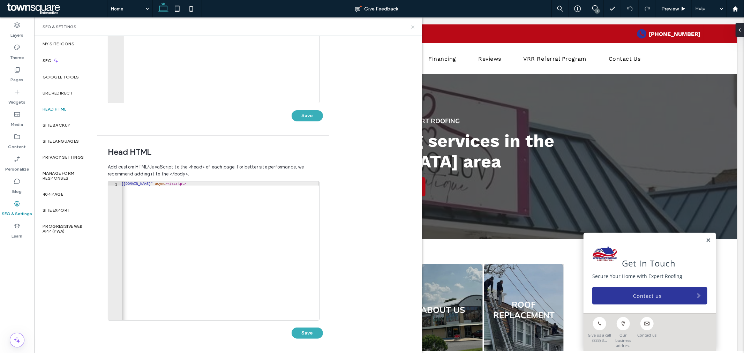
click at [413, 27] on use at bounding box center [412, 26] width 3 height 3
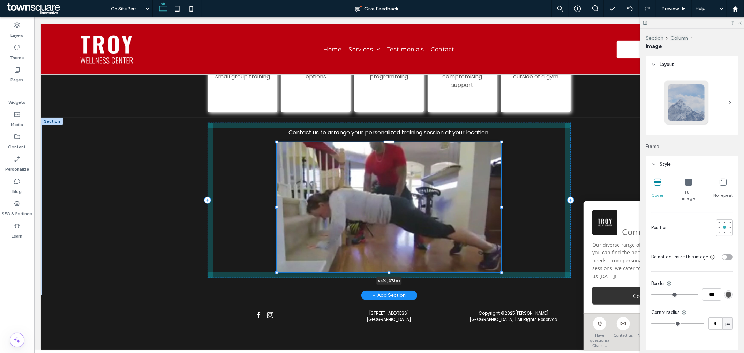
click at [277, 142] on div at bounding box center [277, 142] width 0 height 0
type input "**"
type input "****"
type input "***"
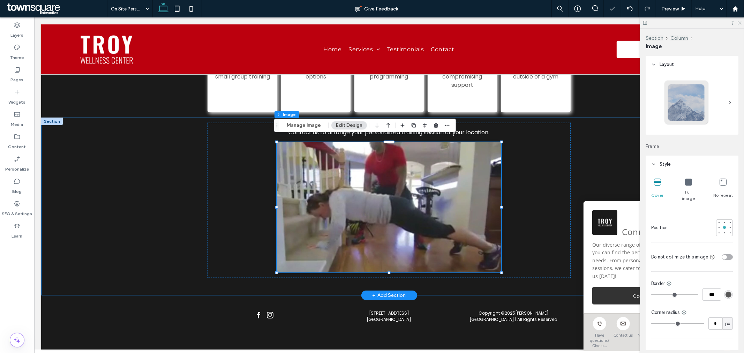
click at [169, 196] on div "Contact us to arrange your personalized training session at your location. 64% …" at bounding box center [389, 206] width 696 height 178
